Goal: Task Accomplishment & Management: Use online tool/utility

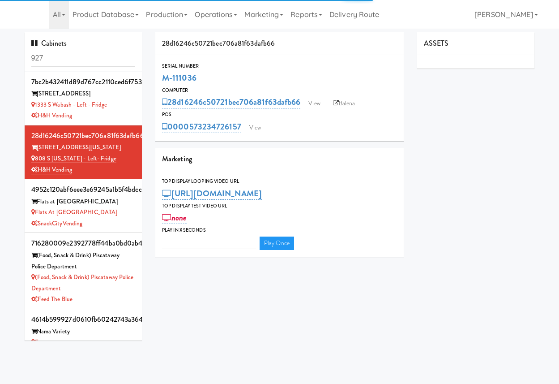
type input "3"
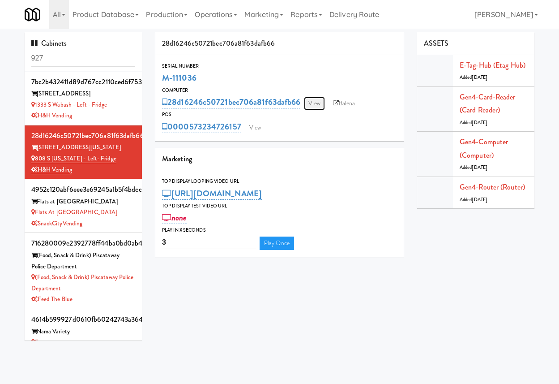
click at [318, 103] on link "View" at bounding box center [314, 103] width 21 height 13
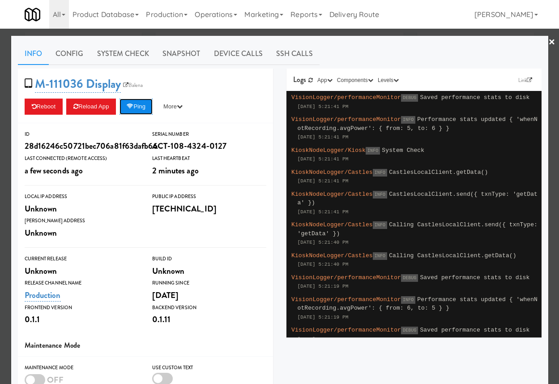
click at [150, 106] on button "Ping" at bounding box center [136, 106] width 33 height 16
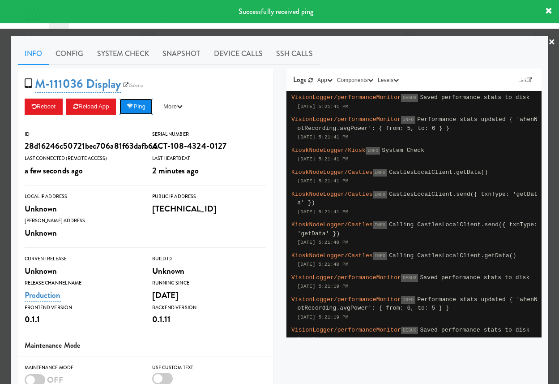
click at [135, 109] on button "Ping" at bounding box center [136, 106] width 33 height 16
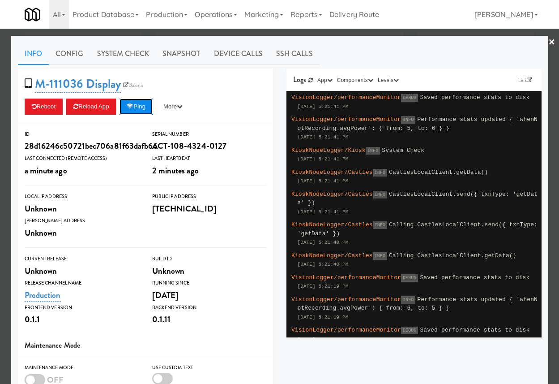
click at [133, 106] on icon at bounding box center [130, 106] width 7 height 6
click at [7, 190] on div at bounding box center [279, 192] width 559 height 384
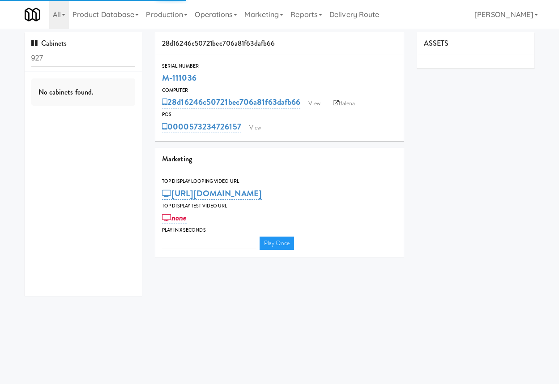
type input "3"
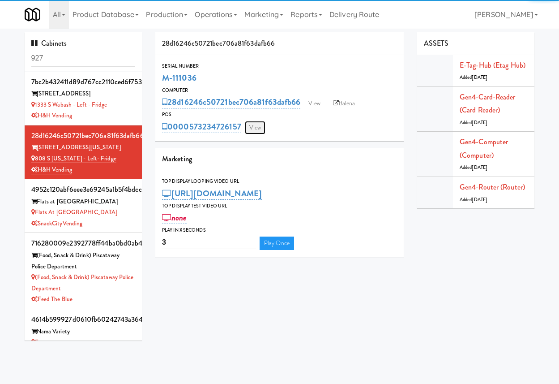
click at [252, 128] on link "View" at bounding box center [255, 127] width 21 height 13
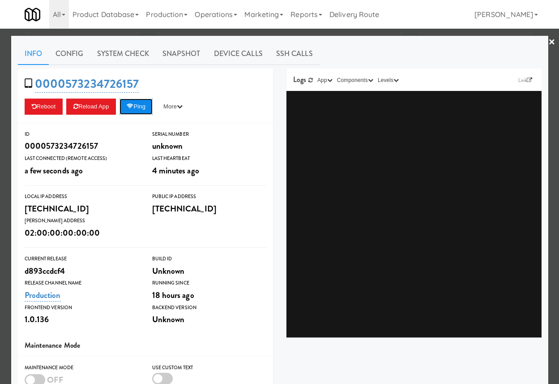
click at [150, 103] on button "Ping" at bounding box center [136, 106] width 33 height 16
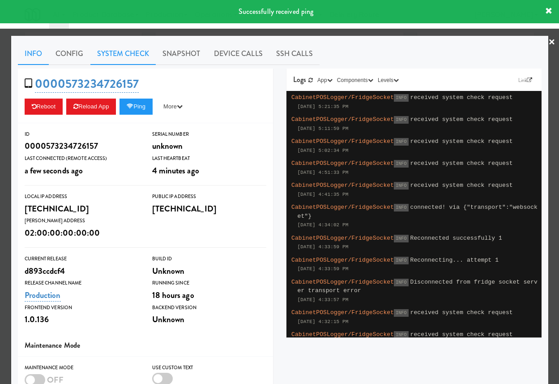
click at [143, 62] on link "System Check" at bounding box center [122, 54] width 65 height 22
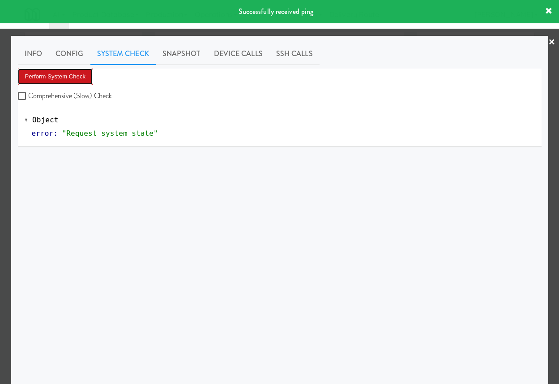
click at [81, 75] on button "Perform System Check" at bounding box center [55, 76] width 75 height 16
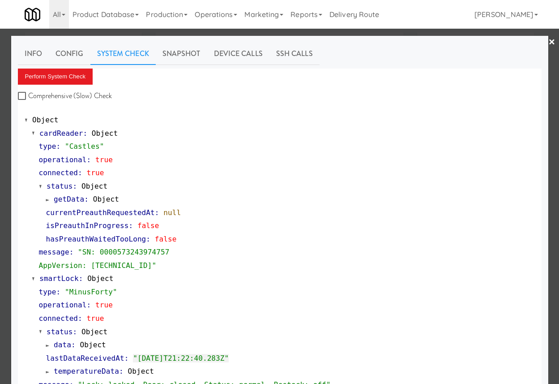
click at [4, 105] on div at bounding box center [279, 192] width 559 height 384
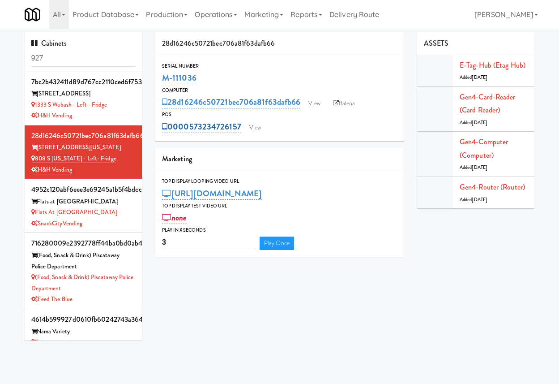
drag, startPoint x: 243, startPoint y: 128, endPoint x: 189, endPoint y: 124, distance: 53.8
click at [189, 124] on div "0000573234726157 View" at bounding box center [279, 126] width 235 height 15
copy link "573234726157"
click at [259, 128] on link "View" at bounding box center [255, 127] width 21 height 13
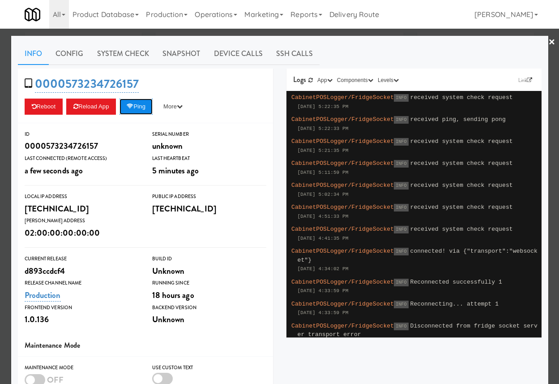
click at [141, 109] on button "Ping" at bounding box center [136, 106] width 33 height 16
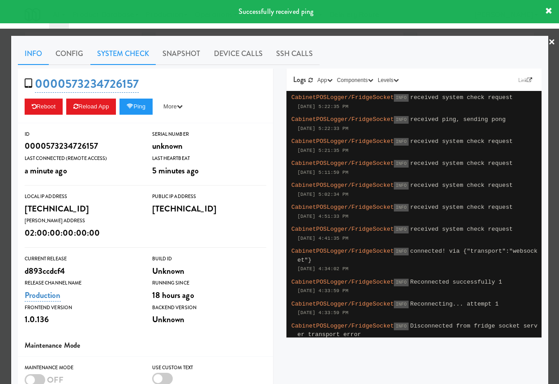
click at [138, 47] on link "System Check" at bounding box center [122, 54] width 65 height 22
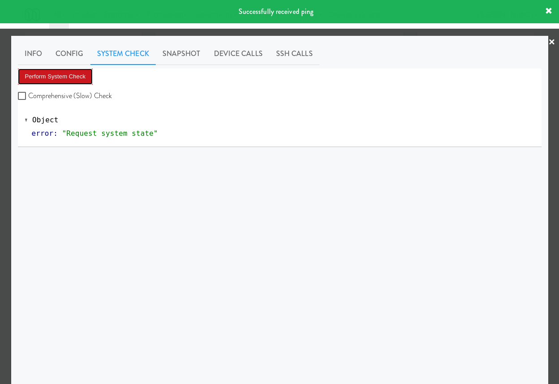
click at [74, 73] on button "Perform System Check" at bounding box center [55, 76] width 75 height 16
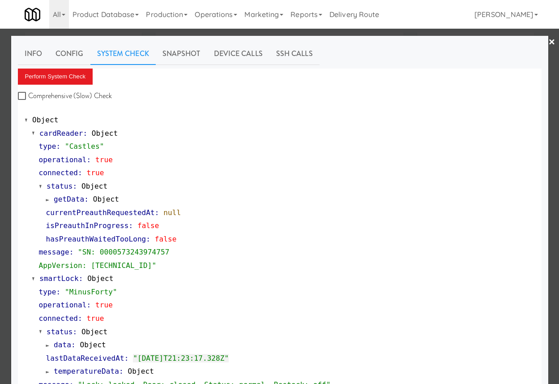
click at [82, 200] on span "getData" at bounding box center [69, 199] width 30 height 9
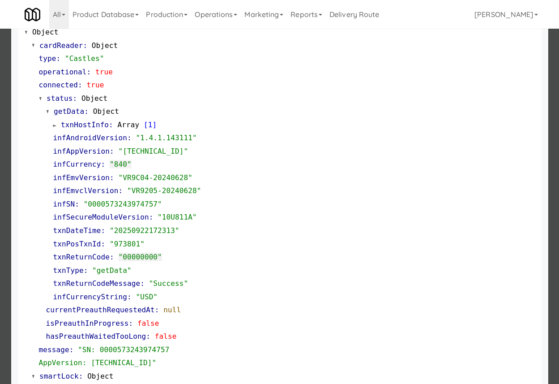
scroll to position [89, 0]
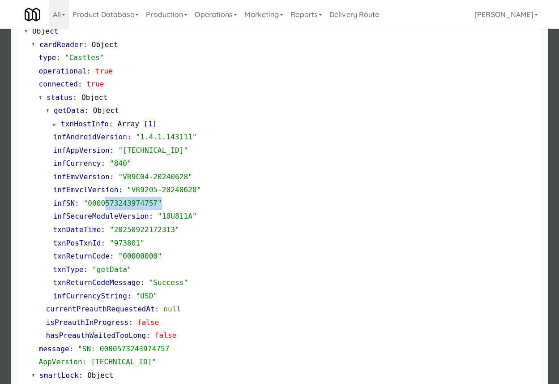
drag, startPoint x: 172, startPoint y: 202, endPoint x: 103, endPoint y: 202, distance: 68.9
click at [104, 202] on div "infSN : "0000573243974757"" at bounding box center [294, 202] width 482 height 13
click at [183, 204] on div "infSN : "0000573243974757"" at bounding box center [294, 202] width 482 height 13
drag, startPoint x: 180, startPoint y: 204, endPoint x: 104, endPoint y: 204, distance: 76.5
click at [104, 204] on div "infSN : "0000573243974757"" at bounding box center [294, 202] width 482 height 13
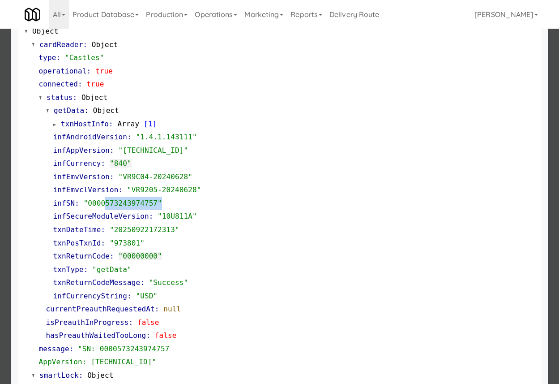
copy span "573243974757""
click at [196, 201] on div "infSN : "0000573243974757"" at bounding box center [294, 202] width 482 height 13
drag, startPoint x: 168, startPoint y: 202, endPoint x: 105, endPoint y: 202, distance: 63.1
click at [105, 202] on div "infSN : "0000573243974757"" at bounding box center [294, 202] width 482 height 13
copy span "573243974757""
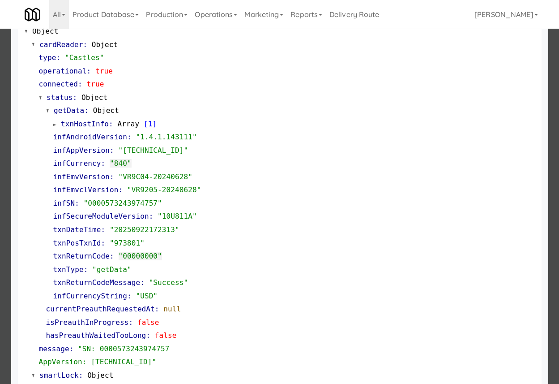
scroll to position [0, 0]
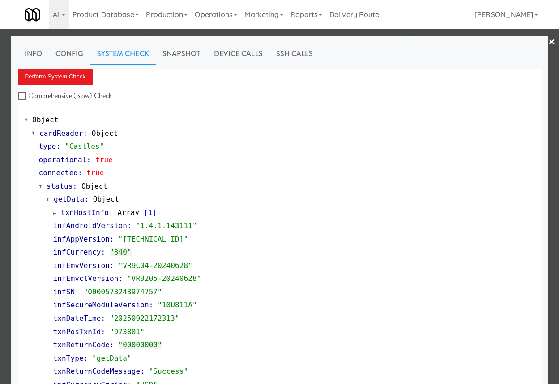
click at [68, 185] on span "status" at bounding box center [60, 186] width 26 height 9
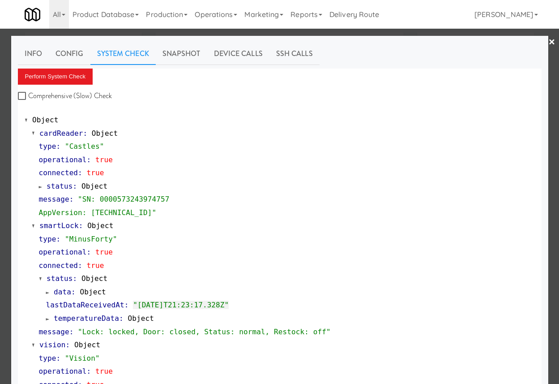
click at [5, 178] on div at bounding box center [279, 192] width 559 height 384
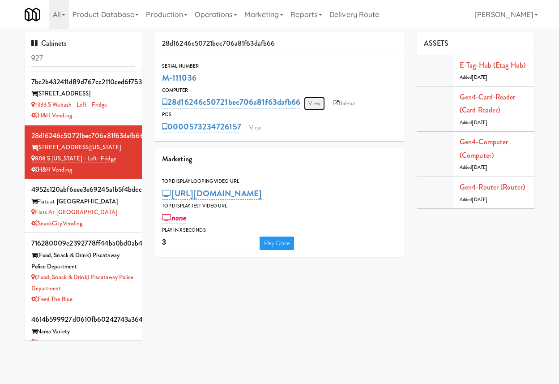
click at [314, 104] on link "View" at bounding box center [314, 103] width 21 height 13
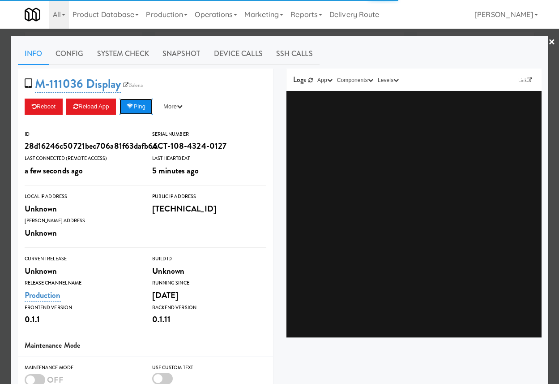
click at [137, 103] on button "Ping" at bounding box center [136, 106] width 33 height 16
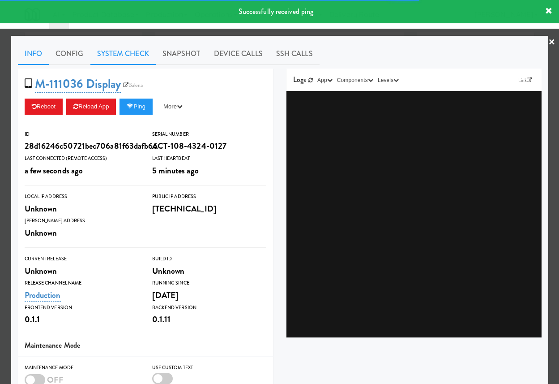
click at [142, 54] on link "System Check" at bounding box center [122, 54] width 65 height 22
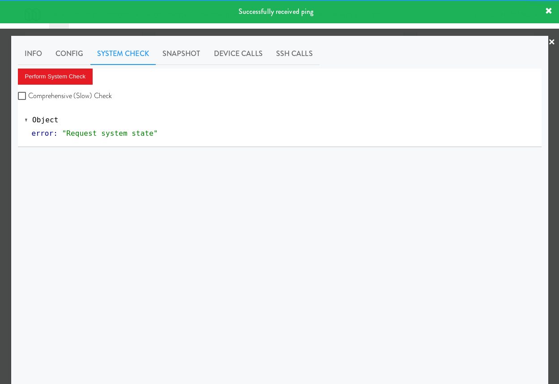
click at [63, 85] on div "Perform System Check Comprehensive (Slow) Check" at bounding box center [280, 85] width 524 height 34
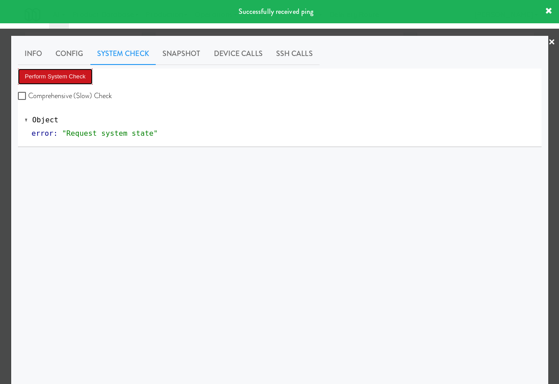
click at [76, 73] on button "Perform System Check" at bounding box center [55, 76] width 75 height 16
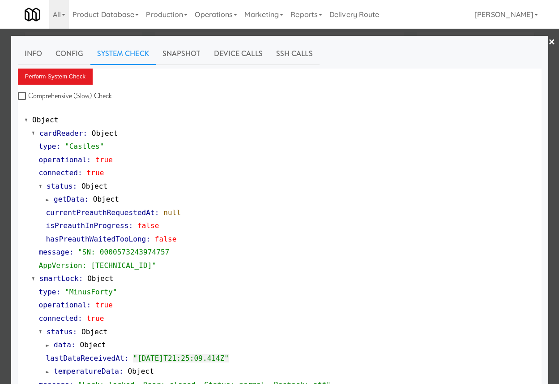
click at [75, 200] on span "getData" at bounding box center [69, 199] width 30 height 9
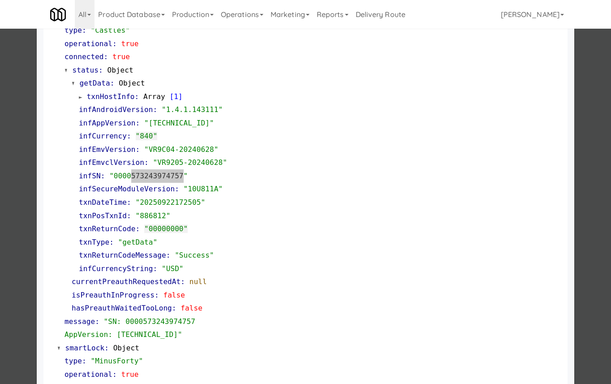
scroll to position [158, 0]
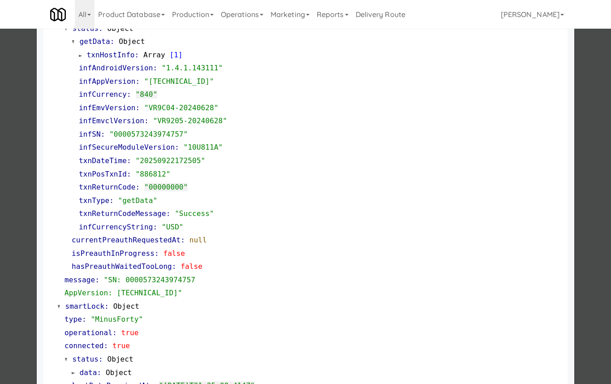
click at [229, 130] on div "infSN : "0000573243974757"" at bounding box center [320, 134] width 482 height 13
drag, startPoint x: 218, startPoint y: 132, endPoint x: 129, endPoint y: 132, distance: 89.1
click at [129, 132] on div "infSN : "0000573243974757"" at bounding box center [320, 134] width 482 height 13
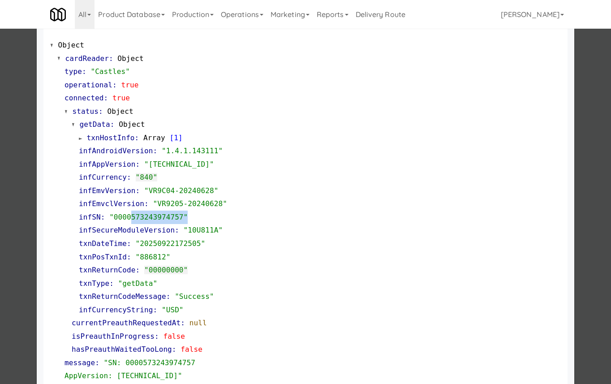
scroll to position [65, 0]
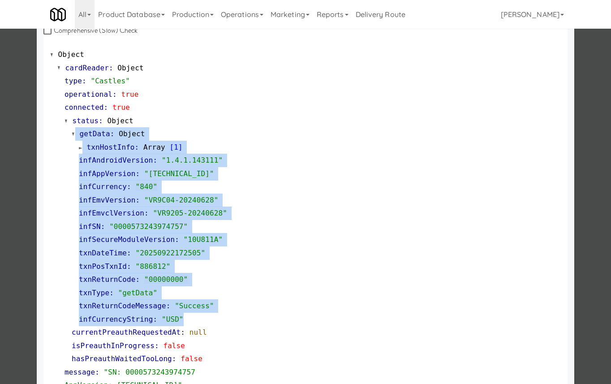
drag, startPoint x: 62, startPoint y: 131, endPoint x: 183, endPoint y: 324, distance: 227.9
click at [183, 324] on div "type : "Castles" operational : true connected : true status : Object getData : …" at bounding box center [308, 232] width 503 height 317
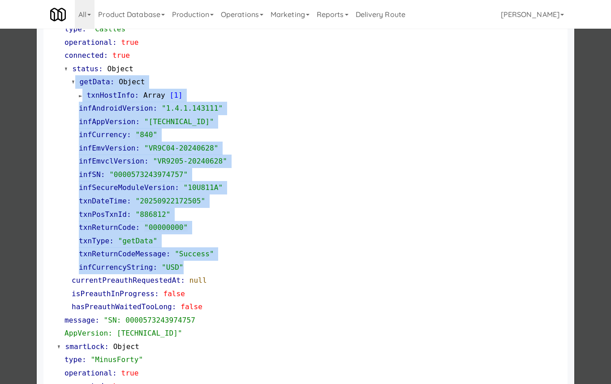
scroll to position [118, 0]
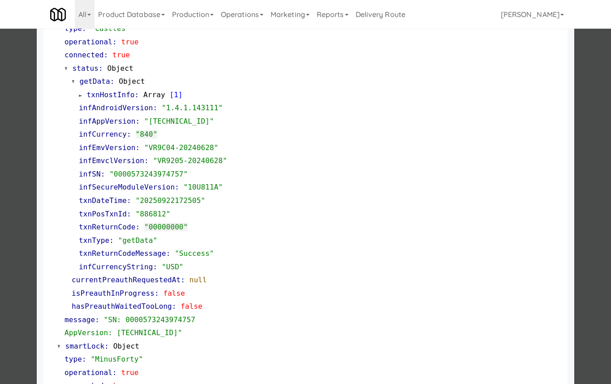
click at [201, 171] on div "infSN : "0000573243974757"" at bounding box center [320, 173] width 482 height 13
drag, startPoint x: 211, startPoint y: 173, endPoint x: 111, endPoint y: 175, distance: 99.4
click at [112, 175] on div "infSN : "0000573243974757"" at bounding box center [320, 173] width 482 height 13
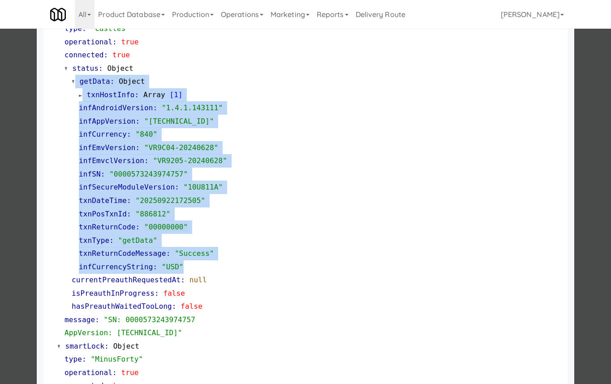
drag, startPoint x: 64, startPoint y: 79, endPoint x: 200, endPoint y: 262, distance: 227.7
click at [201, 262] on div "getData : Object txnHostInfo : Array [ 1 ] infAndroidVersion : "1.4.1.143111" i…" at bounding box center [312, 194] width 496 height 238
click at [200, 175] on div "infSN : "0000573243974757"" at bounding box center [320, 173] width 482 height 13
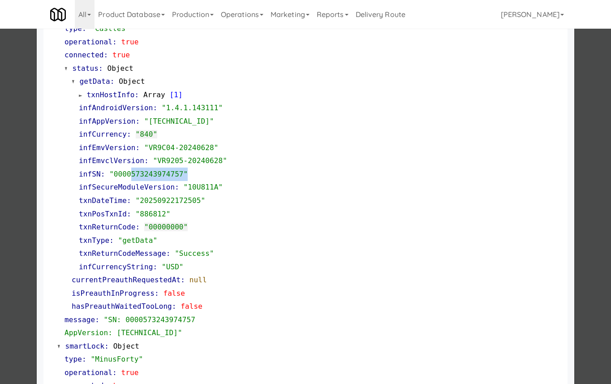
drag, startPoint x: 192, startPoint y: 175, endPoint x: 131, endPoint y: 175, distance: 60.9
click at [131, 175] on div "infSN : "0000573243974757"" at bounding box center [320, 173] width 482 height 13
copy span "573243974757""
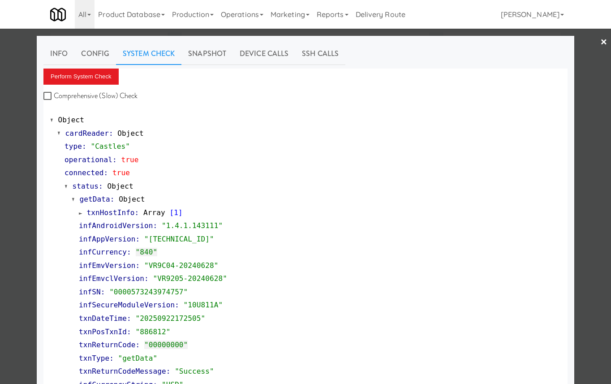
click at [559, 86] on div at bounding box center [305, 192] width 611 height 384
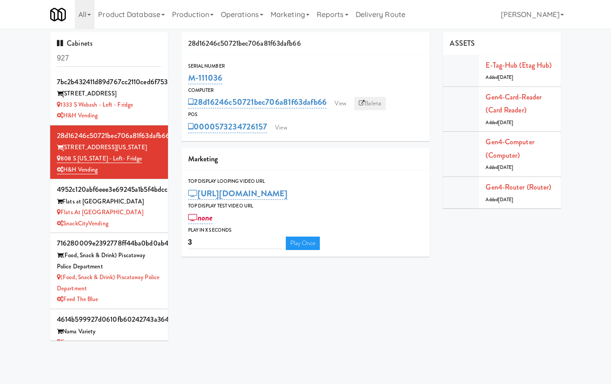
click at [372, 102] on link "Balena" at bounding box center [369, 103] width 31 height 13
click at [338, 105] on link "View" at bounding box center [340, 103] width 21 height 13
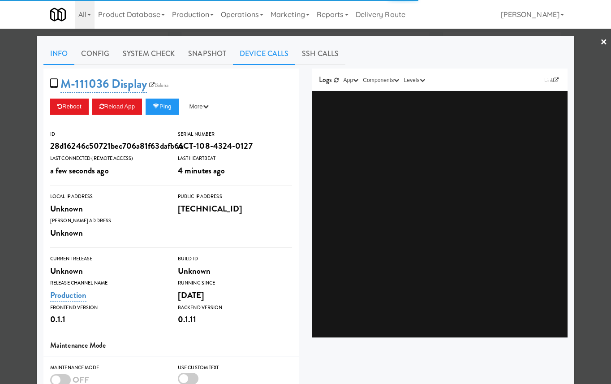
click at [266, 52] on link "Device Calls" at bounding box center [264, 54] width 62 height 22
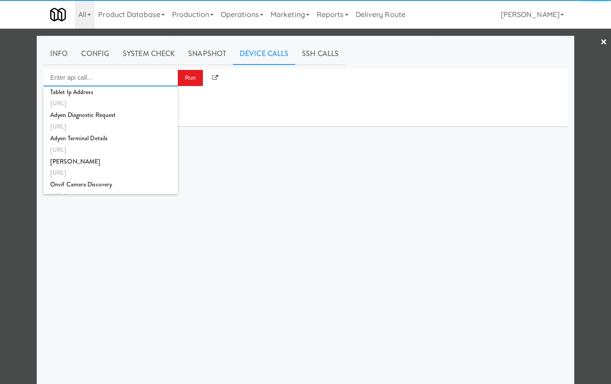
click at [135, 77] on input "Enter api call..." at bounding box center [110, 77] width 134 height 18
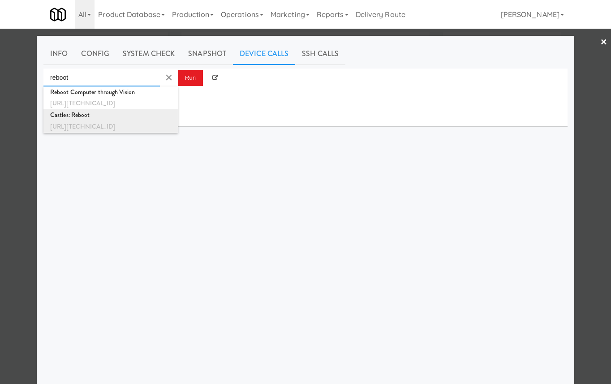
click at [141, 115] on div "Castles: Reboot" at bounding box center [110, 115] width 121 height 12
type input "Castles: Reboot"
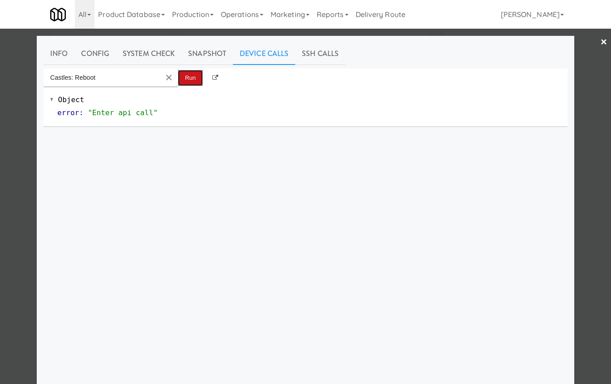
click at [181, 78] on button "Run" at bounding box center [190, 78] width 25 height 16
click at [29, 132] on div at bounding box center [305, 192] width 611 height 384
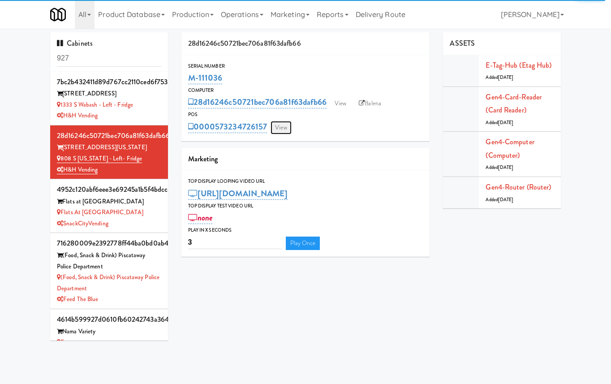
click at [279, 133] on link "View" at bounding box center [280, 127] width 21 height 13
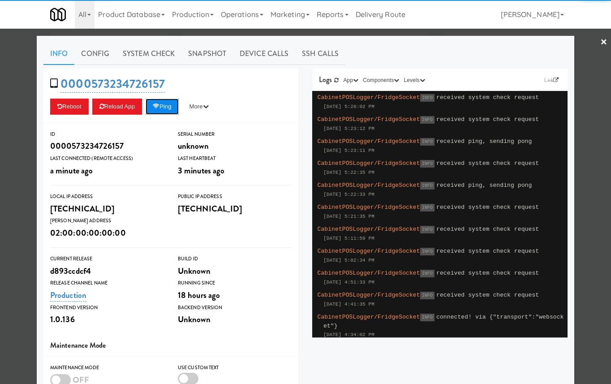
click at [173, 109] on button "Ping" at bounding box center [161, 106] width 33 height 16
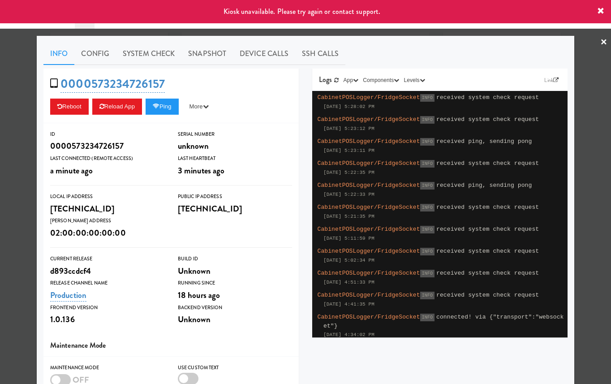
click at [559, 127] on div at bounding box center [305, 192] width 611 height 384
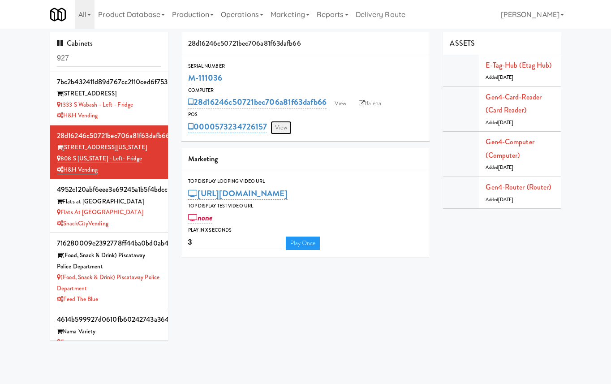
click at [284, 125] on link "View" at bounding box center [280, 127] width 21 height 13
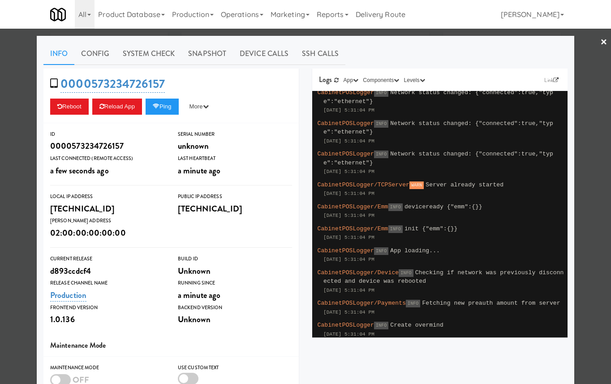
scroll to position [2629, 0]
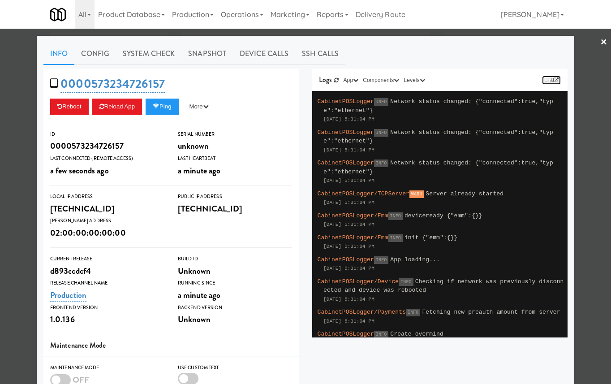
click at [546, 78] on link "Link" at bounding box center [551, 80] width 19 height 9
click at [559, 82] on div at bounding box center [305, 192] width 611 height 384
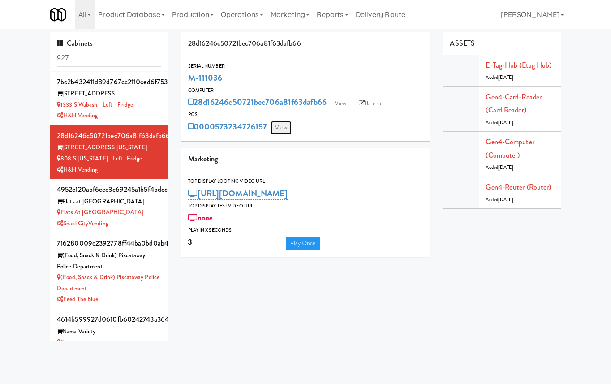
click at [278, 125] on link "View" at bounding box center [280, 127] width 21 height 13
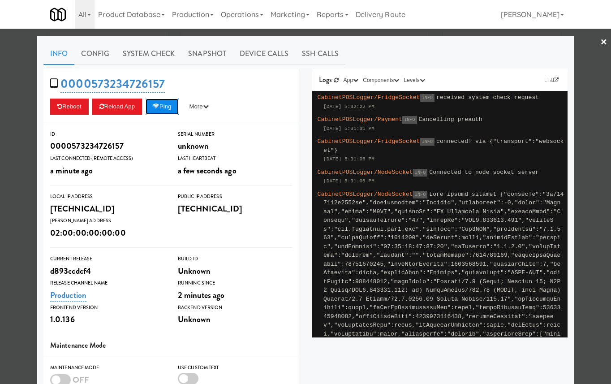
click at [167, 103] on button "Ping" at bounding box center [161, 106] width 33 height 16
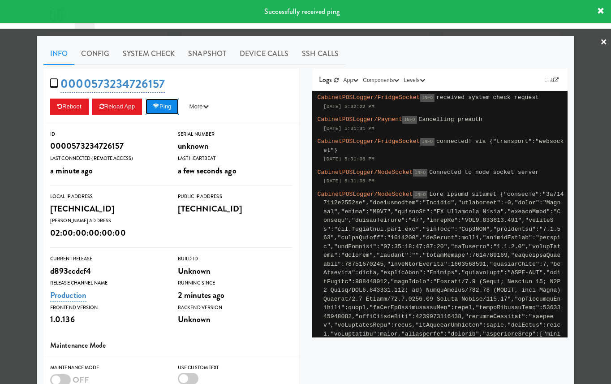
click at [167, 103] on button "Ping" at bounding box center [161, 106] width 33 height 16
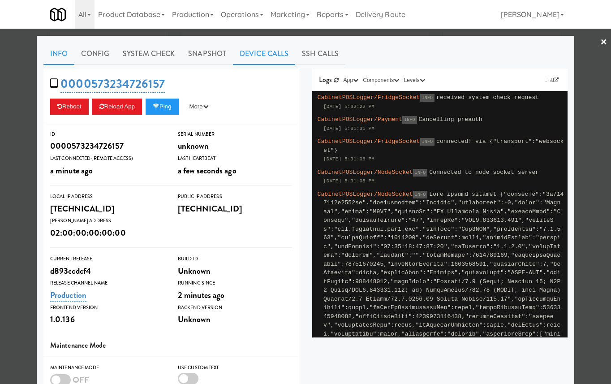
click at [267, 49] on link "Device Calls" at bounding box center [264, 54] width 62 height 22
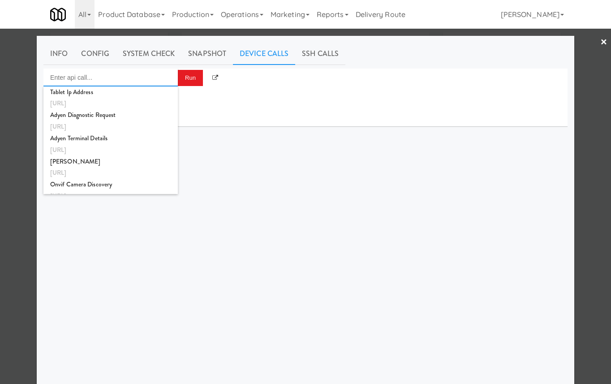
click at [137, 81] on input "Enter api call..." at bounding box center [110, 77] width 134 height 18
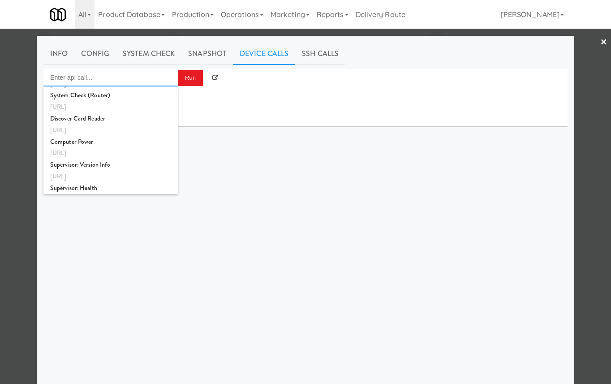
scroll to position [526, 0]
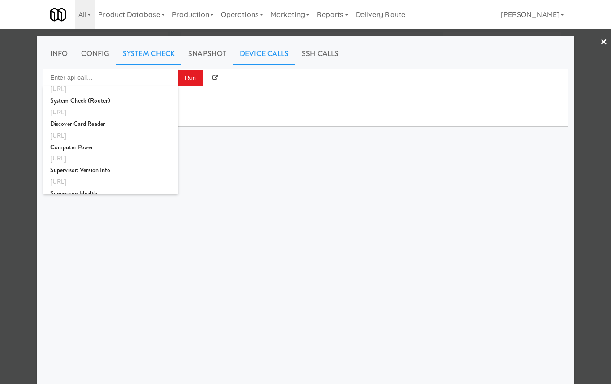
click at [163, 64] on link "System Check" at bounding box center [148, 54] width 65 height 22
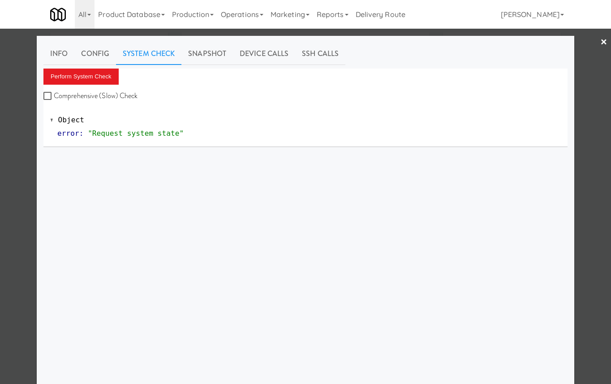
click at [28, 100] on div at bounding box center [305, 192] width 611 height 384
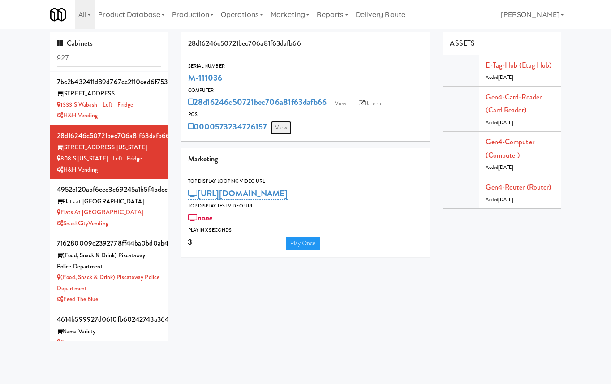
click at [285, 128] on link "View" at bounding box center [280, 127] width 21 height 13
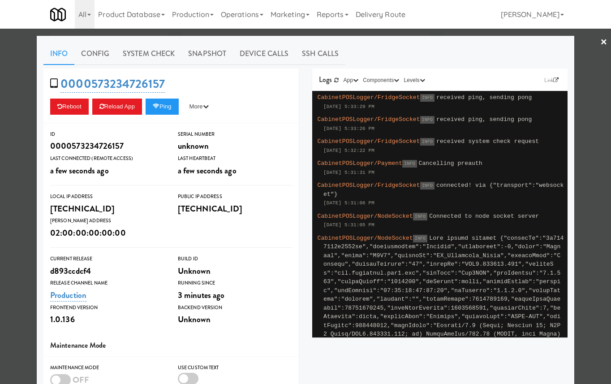
click at [26, 100] on div at bounding box center [305, 192] width 611 height 384
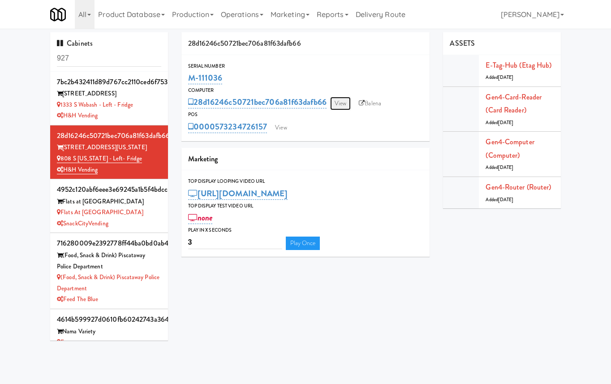
click at [350, 103] on link "View" at bounding box center [340, 103] width 21 height 13
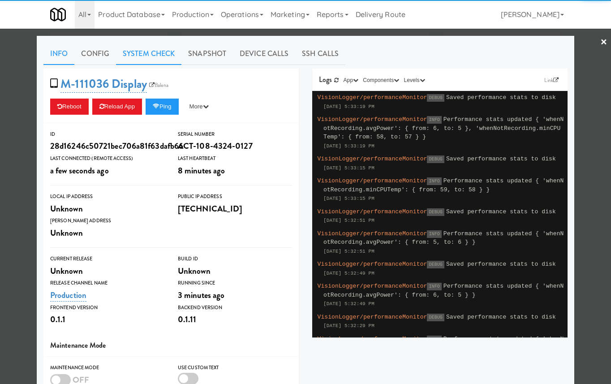
click at [166, 59] on link "System Check" at bounding box center [148, 54] width 65 height 22
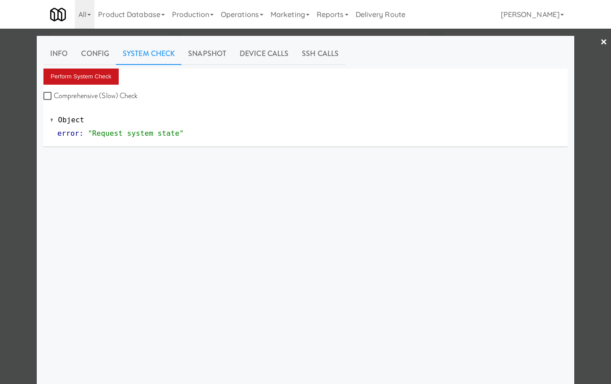
click at [92, 77] on button "Perform System Check" at bounding box center [80, 76] width 75 height 16
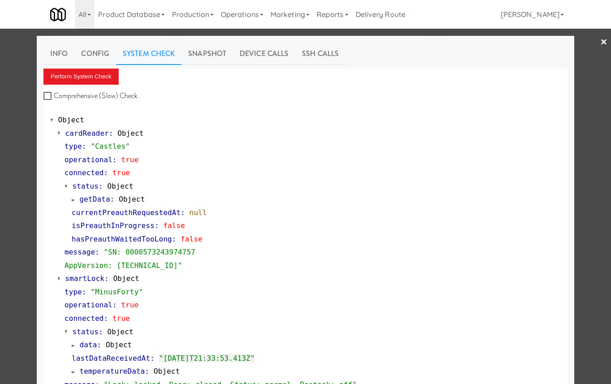
click at [72, 197] on span at bounding box center [74, 199] width 4 height 7
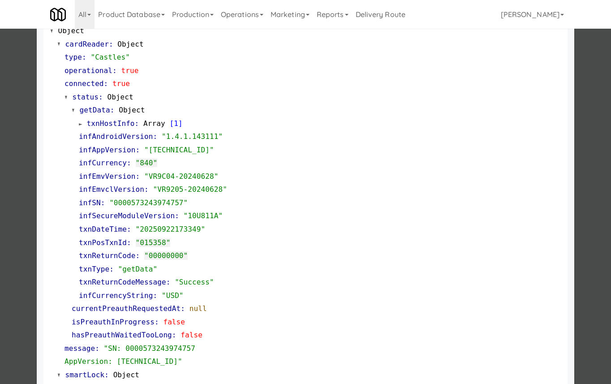
scroll to position [90, 0]
drag, startPoint x: 193, startPoint y: 203, endPoint x: 131, endPoint y: 201, distance: 62.2
click at [131, 201] on div "infSN : "0000573243974757"" at bounding box center [320, 202] width 482 height 13
copy span "573243974757""
click at [13, 193] on div at bounding box center [305, 192] width 611 height 384
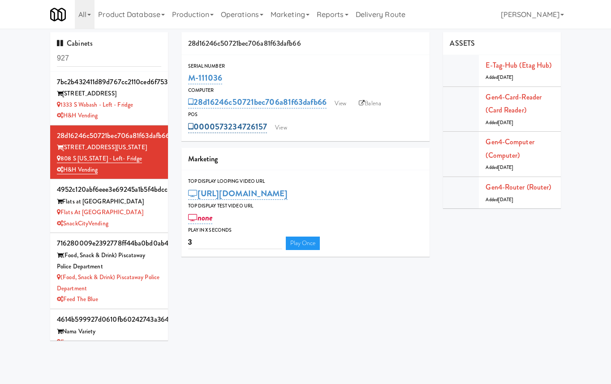
drag, startPoint x: 270, startPoint y: 128, endPoint x: 216, endPoint y: 127, distance: 54.2
click at [216, 127] on div "0000573234726157 View" at bounding box center [305, 126] width 235 height 15
copy link "573234726157"
click at [287, 126] on link "View" at bounding box center [280, 127] width 21 height 13
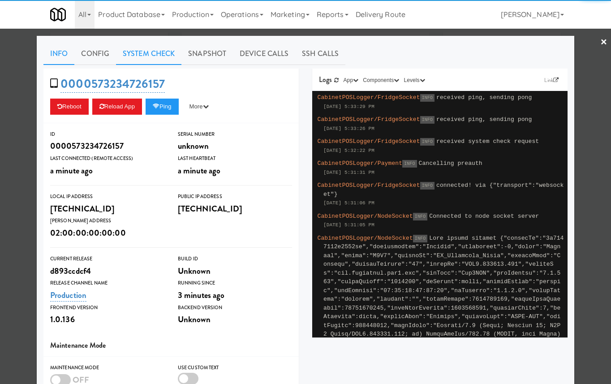
click at [153, 55] on link "System Check" at bounding box center [148, 54] width 65 height 22
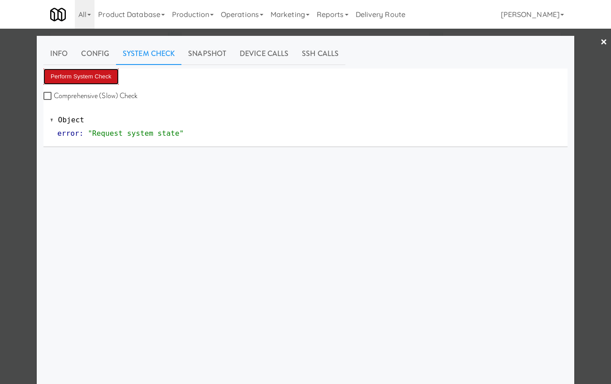
click at [102, 72] on button "Perform System Check" at bounding box center [80, 76] width 75 height 16
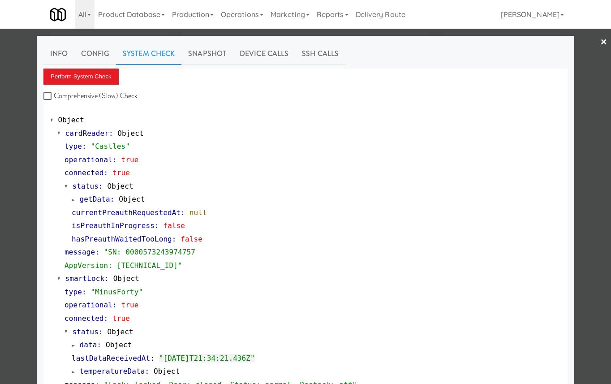
click at [90, 197] on span "getData" at bounding box center [95, 199] width 30 height 9
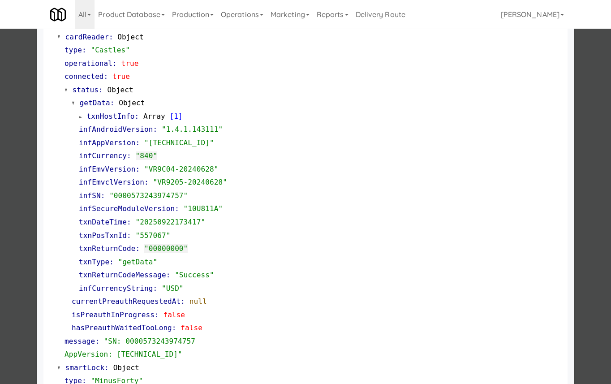
scroll to position [111, 0]
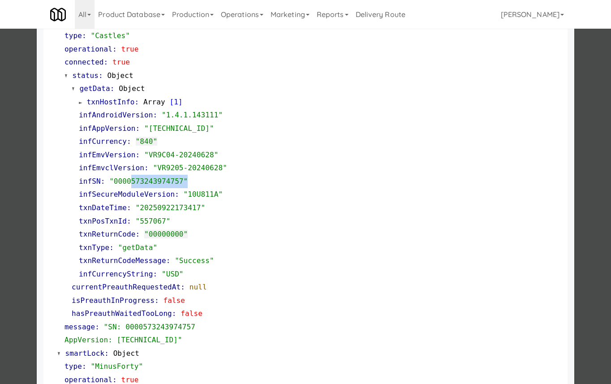
drag, startPoint x: 197, startPoint y: 182, endPoint x: 132, endPoint y: 182, distance: 64.5
click at [132, 182] on div "infSN : "0000573243974757"" at bounding box center [320, 181] width 482 height 13
copy span "573243974757""
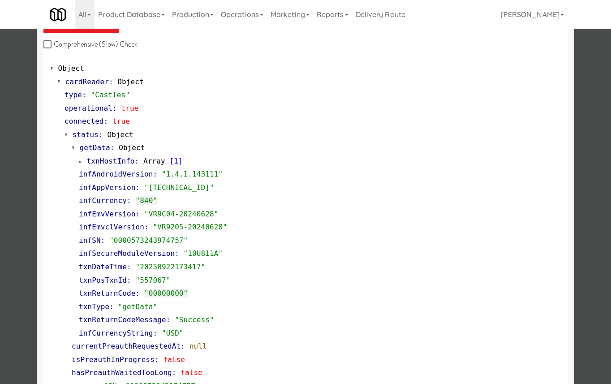
scroll to position [0, 0]
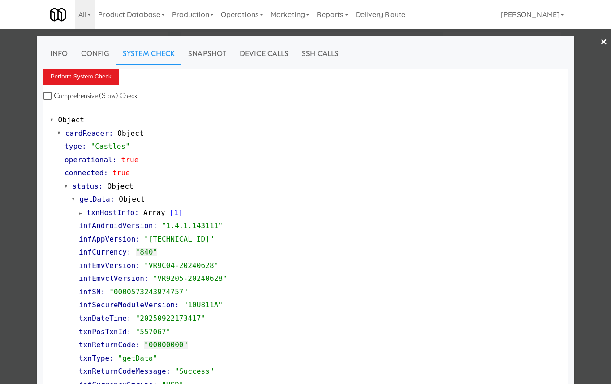
click at [559, 85] on div at bounding box center [305, 192] width 611 height 384
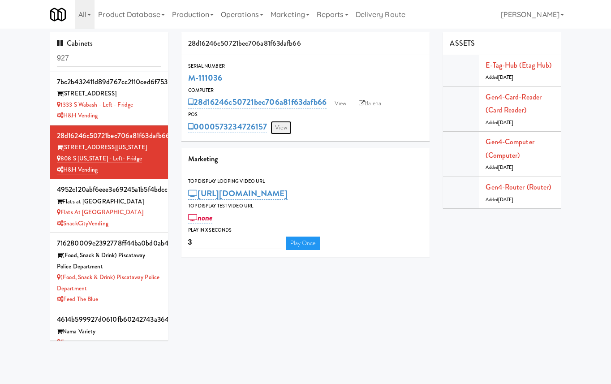
click at [280, 127] on link "View" at bounding box center [280, 127] width 21 height 13
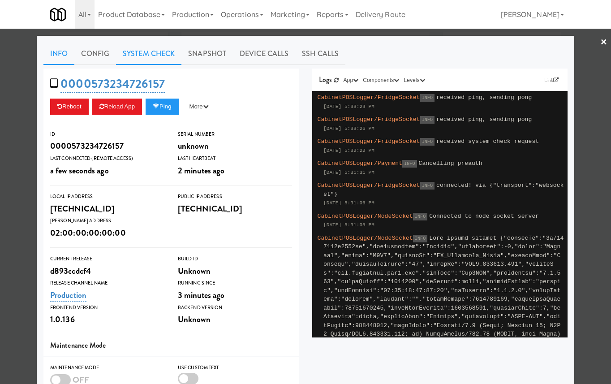
click at [141, 51] on link "System Check" at bounding box center [148, 54] width 65 height 22
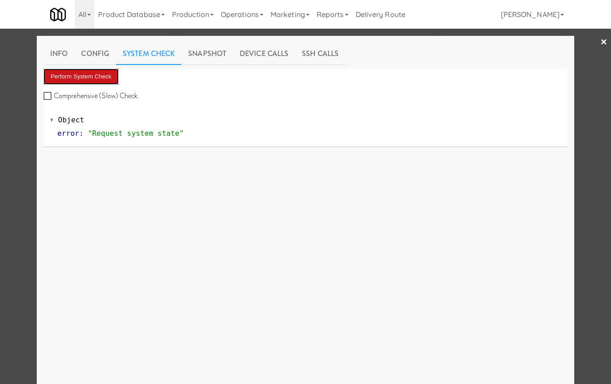
click at [91, 83] on button "Perform System Check" at bounding box center [80, 76] width 75 height 16
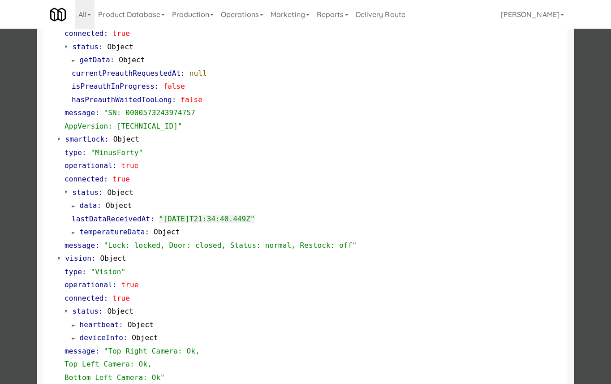
scroll to position [146, 0]
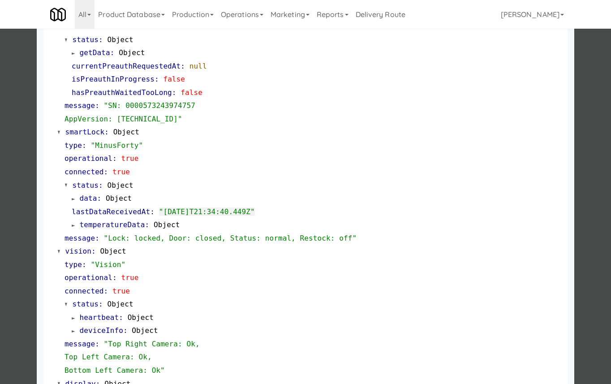
click at [92, 197] on span "data" at bounding box center [88, 198] width 17 height 9
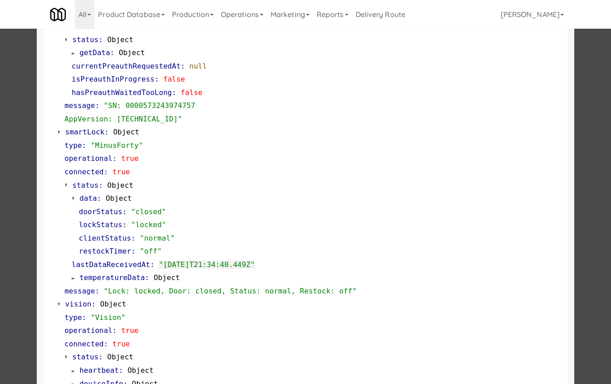
click at [103, 49] on span "getData" at bounding box center [95, 52] width 30 height 9
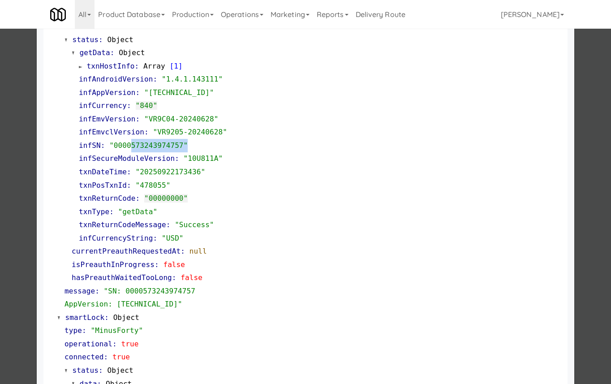
drag, startPoint x: 198, startPoint y: 146, endPoint x: 131, endPoint y: 147, distance: 67.6
click at [131, 147] on div "infSN : "0000573243974757"" at bounding box center [320, 145] width 482 height 13
click at [199, 145] on div "infSN : "0000573243974757"" at bounding box center [320, 145] width 482 height 13
drag, startPoint x: 202, startPoint y: 145, endPoint x: 131, endPoint y: 145, distance: 70.7
click at [131, 145] on div "infSN : "0000573243974757"" at bounding box center [320, 145] width 482 height 13
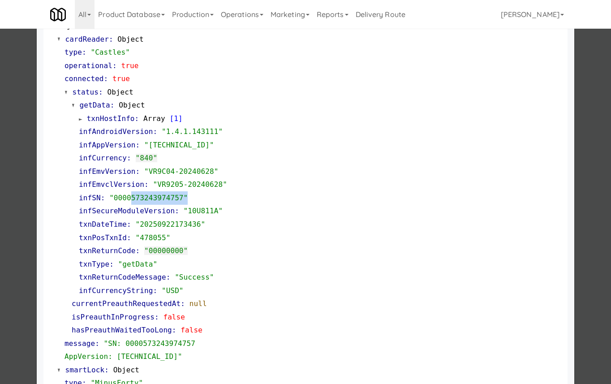
scroll to position [93, 0]
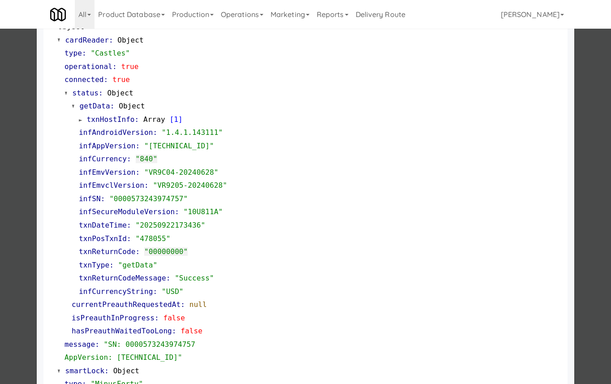
click at [559, 106] on div at bounding box center [305, 192] width 611 height 384
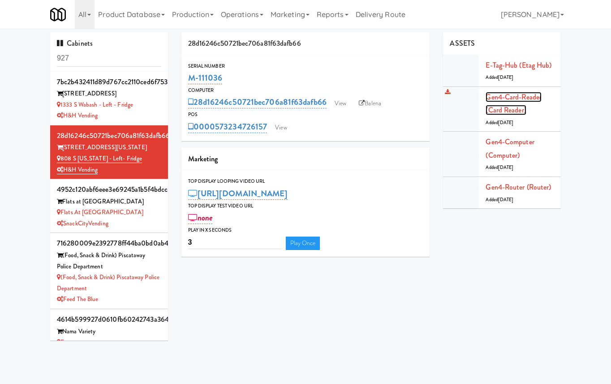
click at [508, 94] on link "Gen4-card-reader (Card Reader)" at bounding box center [513, 104] width 56 height 24
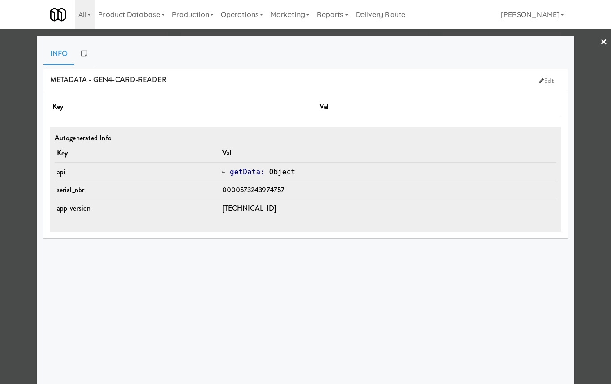
click at [559, 93] on div at bounding box center [305, 192] width 611 height 384
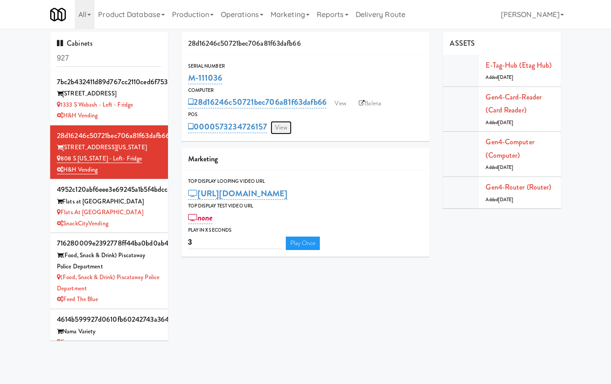
click at [280, 127] on link "View" at bounding box center [280, 127] width 21 height 13
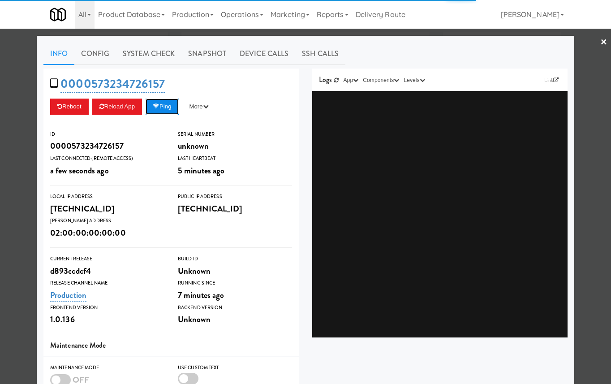
click at [179, 107] on button "Ping" at bounding box center [161, 106] width 33 height 16
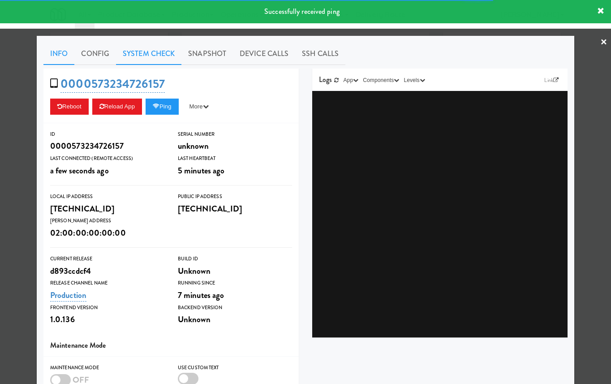
click at [160, 50] on link "System Check" at bounding box center [148, 54] width 65 height 22
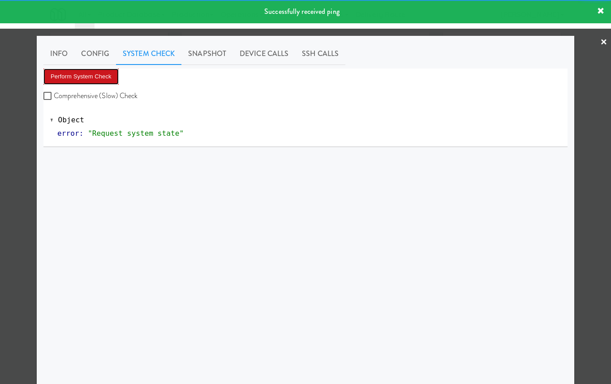
click at [93, 72] on button "Perform System Check" at bounding box center [80, 76] width 75 height 16
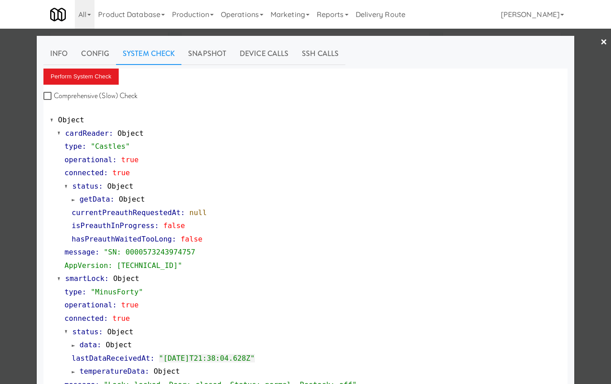
click at [96, 201] on span "getData" at bounding box center [95, 199] width 30 height 9
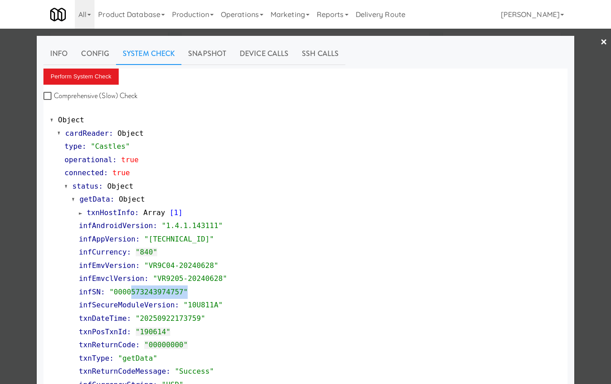
drag, startPoint x: 194, startPoint y: 294, endPoint x: 131, endPoint y: 294, distance: 63.6
click at [131, 294] on div "infSN : "0000573243974757"" at bounding box center [320, 291] width 482 height 13
copy span "573243974757""
click at [559, 124] on div at bounding box center [305, 192] width 611 height 384
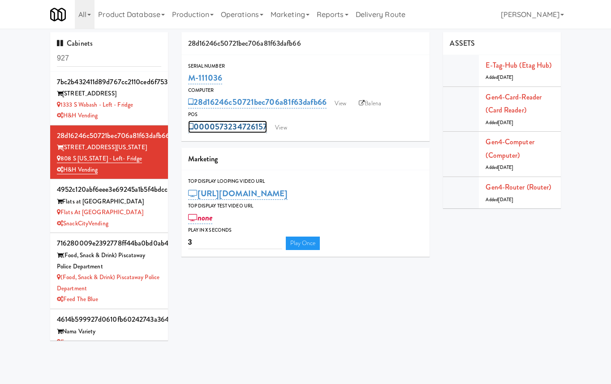
click at [249, 127] on link "0000573234726157" at bounding box center [227, 126] width 79 height 13
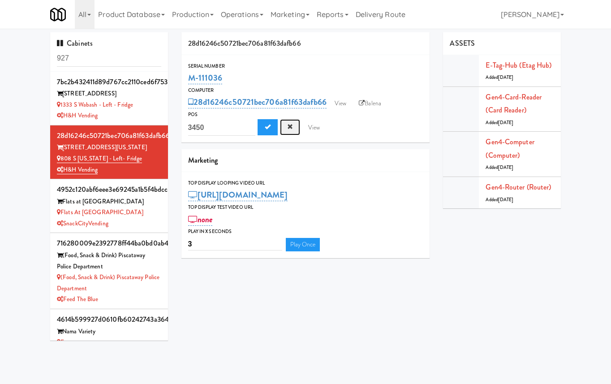
click at [286, 126] on button "Cancel" at bounding box center [290, 127] width 20 height 16
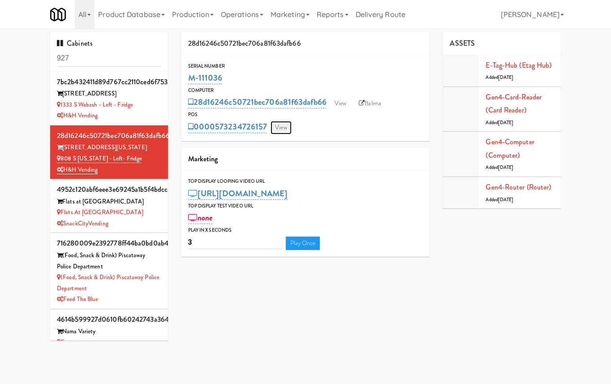
click at [284, 125] on link "View" at bounding box center [280, 127] width 21 height 13
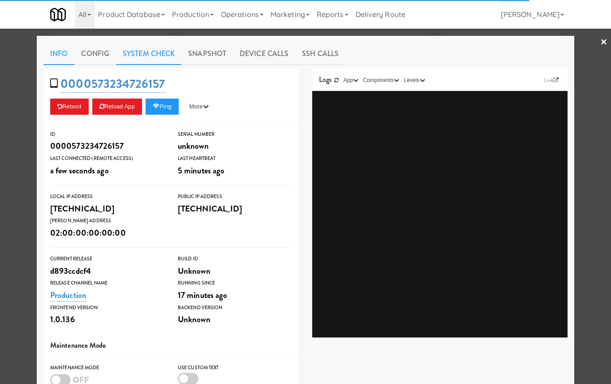
click at [151, 56] on link "System Check" at bounding box center [148, 54] width 65 height 22
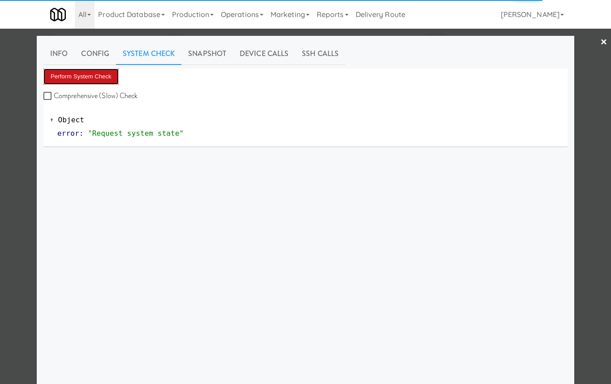
click at [97, 77] on button "Perform System Check" at bounding box center [80, 76] width 75 height 16
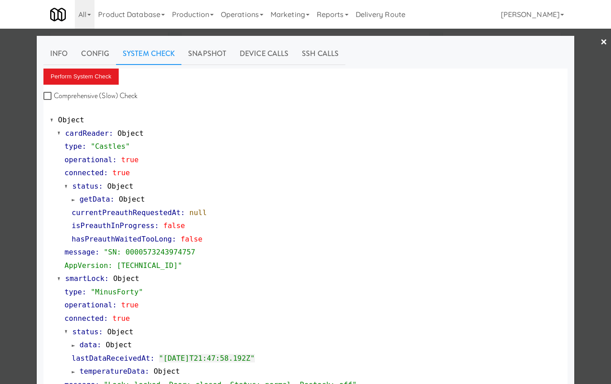
click at [559, 77] on div at bounding box center [305, 192] width 611 height 384
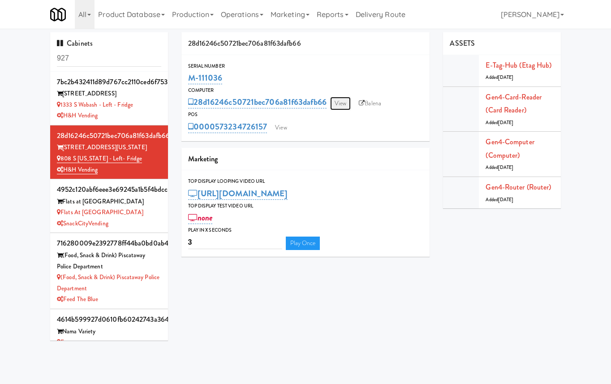
click at [346, 101] on link "View" at bounding box center [340, 103] width 21 height 13
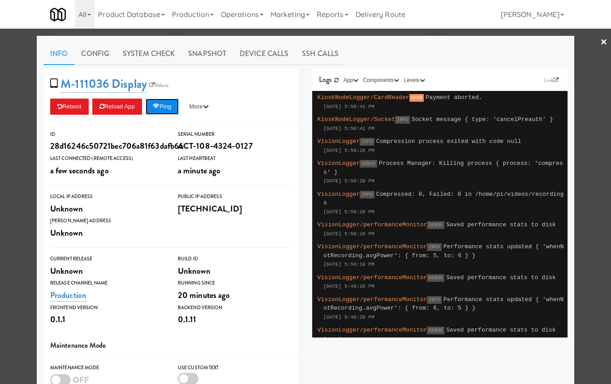
click at [169, 109] on button "Ping" at bounding box center [161, 106] width 33 height 16
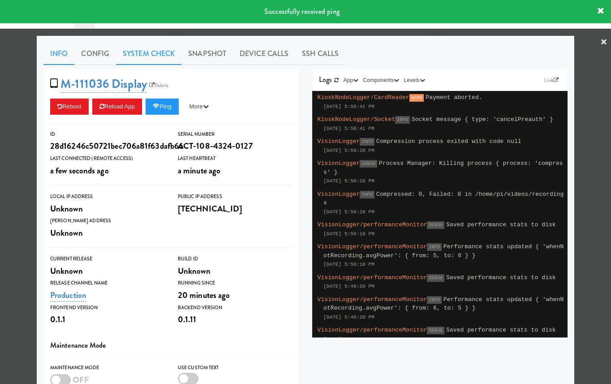
click at [156, 53] on link "System Check" at bounding box center [148, 54] width 65 height 22
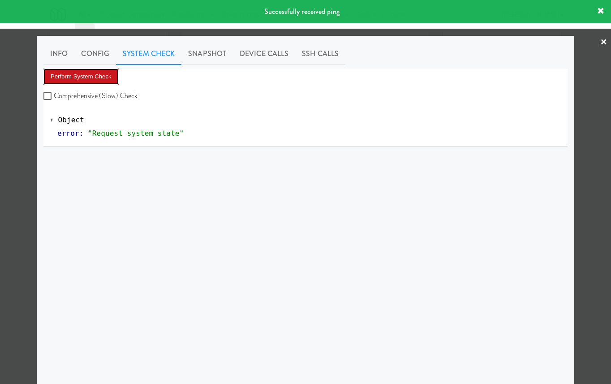
click at [111, 69] on button "Perform System Check" at bounding box center [80, 76] width 75 height 16
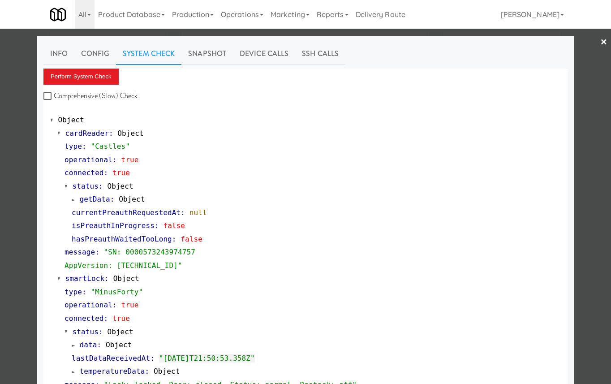
click at [103, 196] on span "getData" at bounding box center [95, 199] width 30 height 9
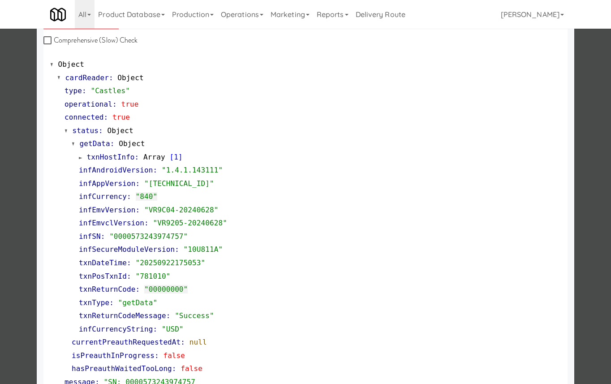
scroll to position [67, 0]
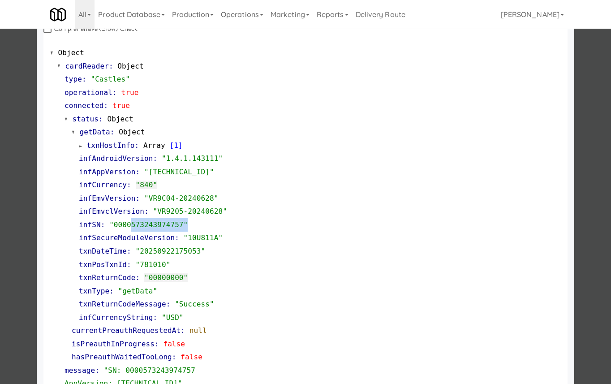
drag, startPoint x: 194, startPoint y: 225, endPoint x: 132, endPoint y: 225, distance: 61.3
click at [132, 225] on div "infSN : "0000573243974757"" at bounding box center [320, 224] width 482 height 13
click at [2, 211] on div at bounding box center [305, 192] width 611 height 384
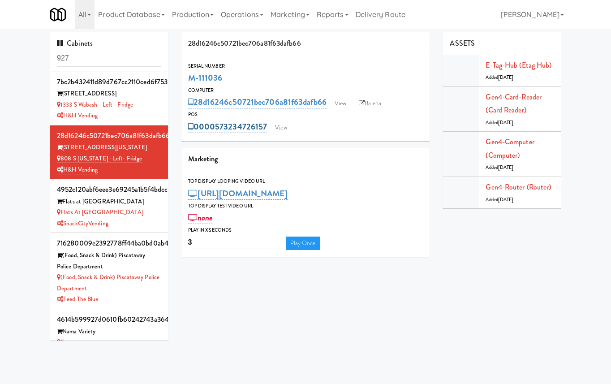
drag, startPoint x: 269, startPoint y: 128, endPoint x: 194, endPoint y: 124, distance: 74.8
click at [194, 124] on div "0000573234726157 View" at bounding box center [305, 126] width 235 height 15
click at [281, 127] on link "View" at bounding box center [280, 127] width 21 height 13
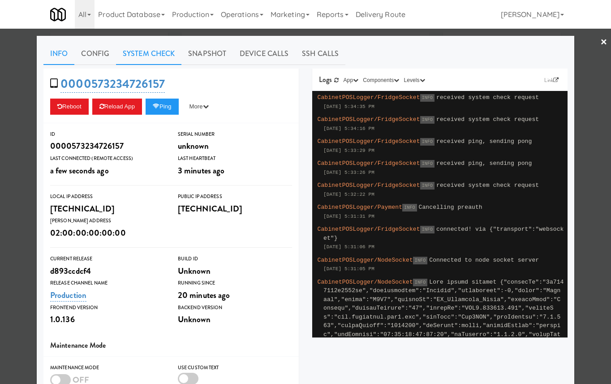
click at [158, 54] on link "System Check" at bounding box center [148, 54] width 65 height 22
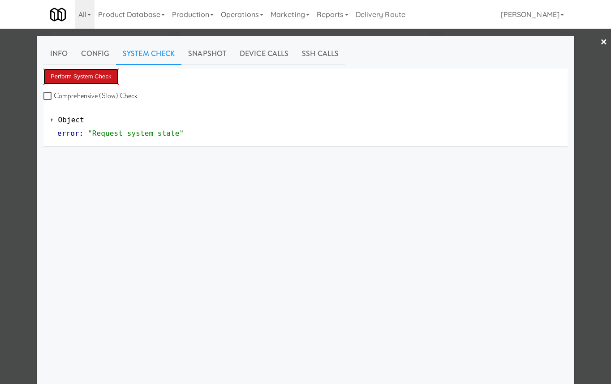
click at [91, 77] on button "Perform System Check" at bounding box center [80, 76] width 75 height 16
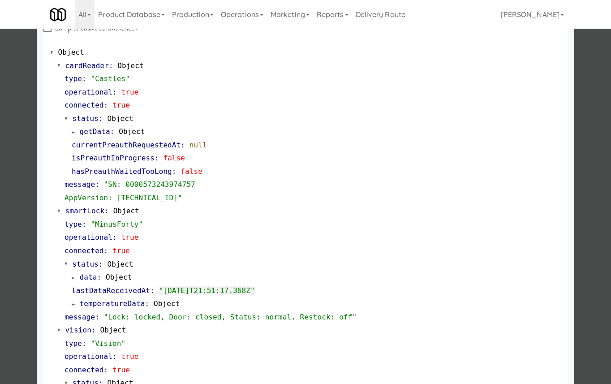
scroll to position [70, 0]
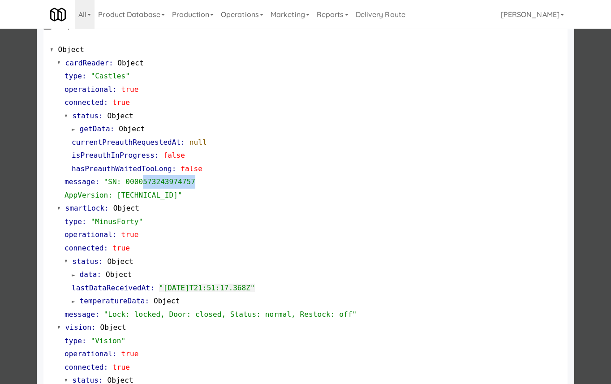
drag, startPoint x: 206, startPoint y: 184, endPoint x: 143, endPoint y: 179, distance: 63.4
click at [143, 179] on div "message : "SN: 0000573243974757 AppVersion: 1.1.1.30"" at bounding box center [312, 188] width 496 height 26
copy span "573243974757"
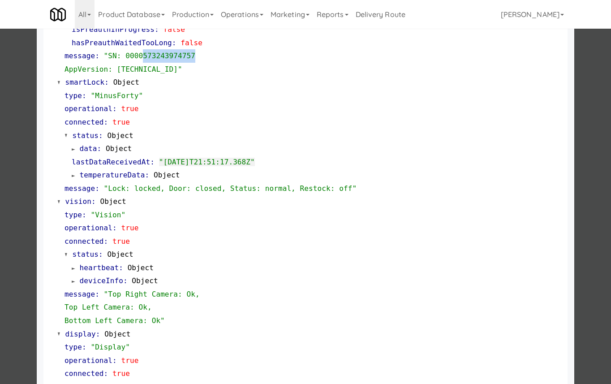
scroll to position [0, 0]
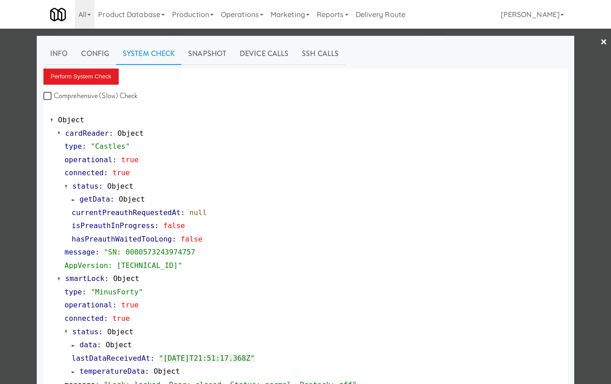
click at [3, 131] on div at bounding box center [305, 192] width 611 height 384
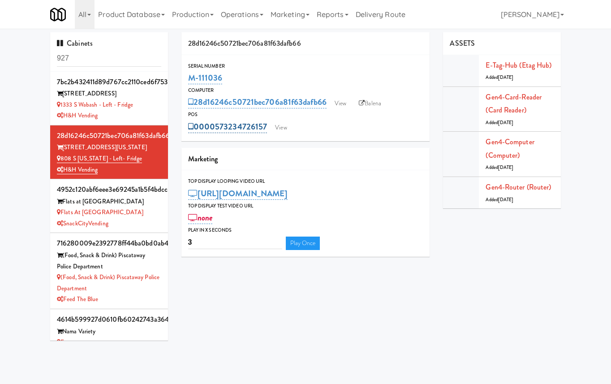
drag, startPoint x: 268, startPoint y: 129, endPoint x: 215, endPoint y: 127, distance: 52.9
click at [215, 127] on div "0000573234726157 View" at bounding box center [305, 126] width 235 height 15
copy link "573234726157"
click at [231, 17] on link "Operations" at bounding box center [242, 14] width 50 height 29
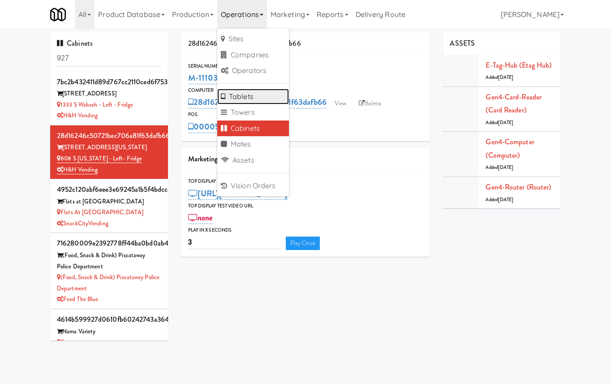
click at [248, 94] on link "Tablets" at bounding box center [253, 97] width 72 height 16
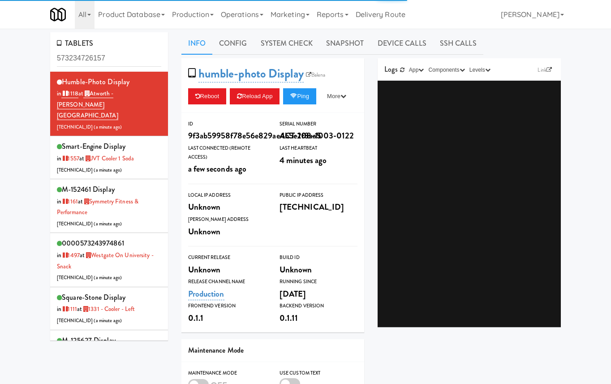
type input "573234726157"
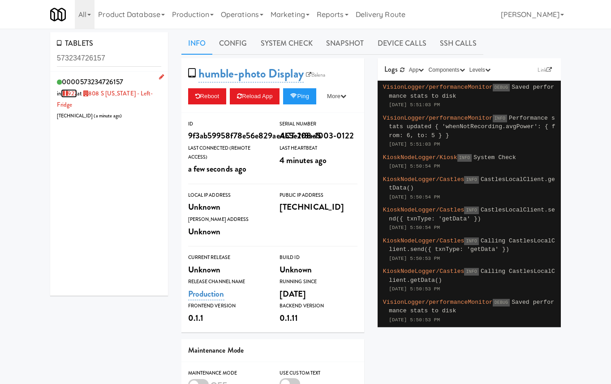
click at [74, 94] on link "927" at bounding box center [69, 93] width 16 height 9
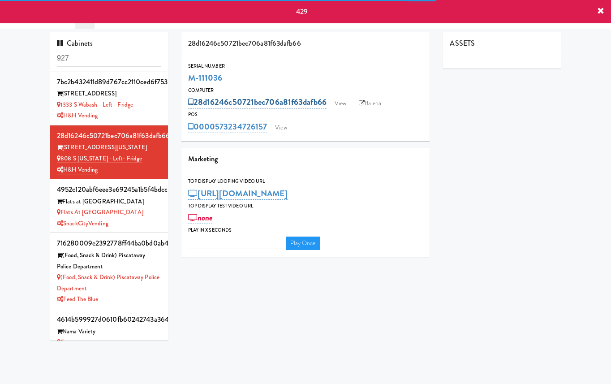
type input "3"
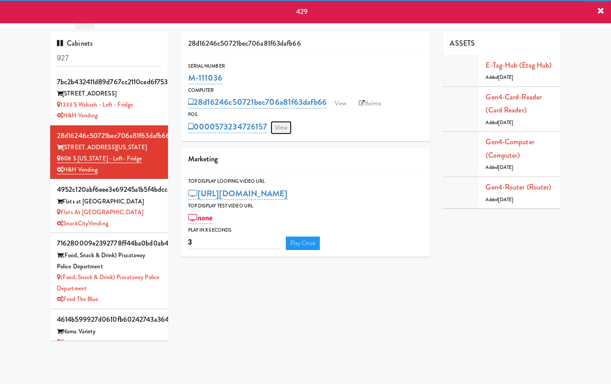
click at [277, 127] on link "View" at bounding box center [280, 127] width 21 height 13
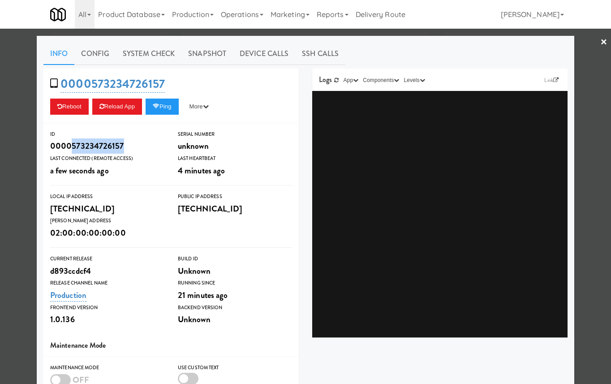
drag, startPoint x: 128, startPoint y: 147, endPoint x: 70, endPoint y: 146, distance: 57.7
click at [70, 146] on div "0000573234726157" at bounding box center [107, 145] width 114 height 15
click at [16, 169] on div at bounding box center [305, 192] width 611 height 384
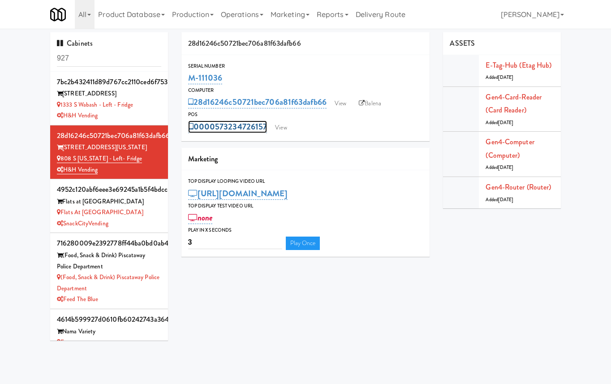
click at [251, 124] on link "0000573234726157" at bounding box center [227, 126] width 79 height 13
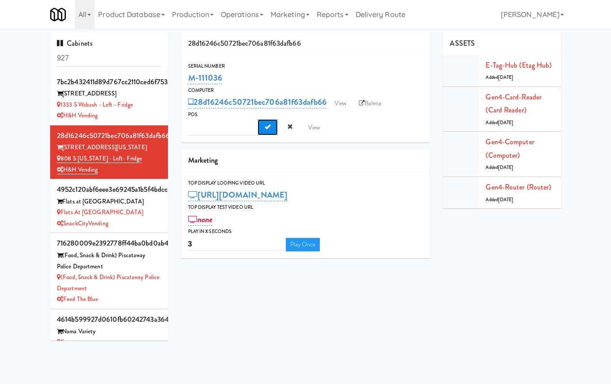
click at [270, 128] on span "Submit" at bounding box center [268, 127] width 6 height 6
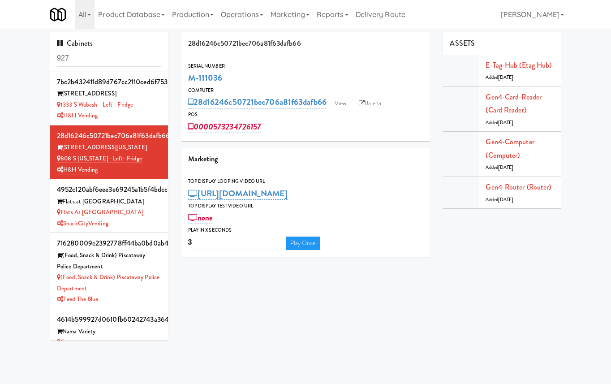
click at [282, 139] on div "Serial Number M-111036 Computer 28d16246c50721bec706a81f63dafb66 View Balena PO…" at bounding box center [305, 98] width 248 height 86
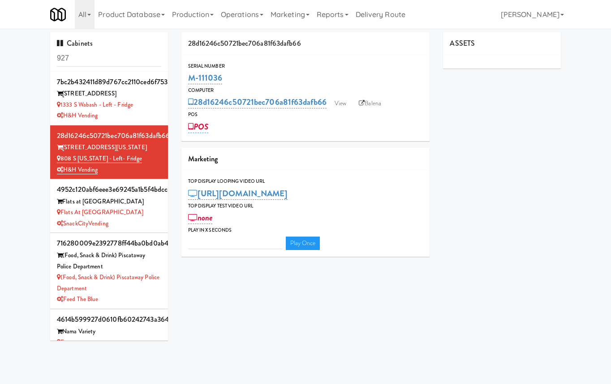
click at [329, 105] on div "28d16246c50721bec706a81f63dafb66 View Balena" at bounding box center [305, 101] width 235 height 15
click at [344, 104] on link "View" at bounding box center [340, 103] width 21 height 13
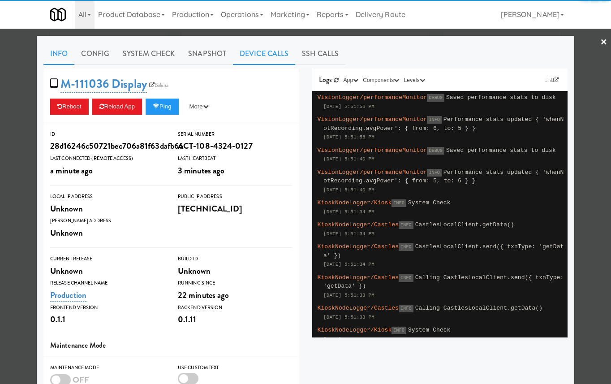
click at [265, 52] on link "Device Calls" at bounding box center [264, 54] width 62 height 22
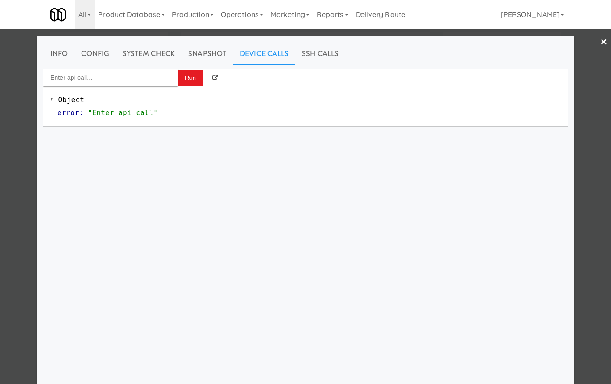
click at [138, 78] on input "Enter api call..." at bounding box center [110, 77] width 134 height 18
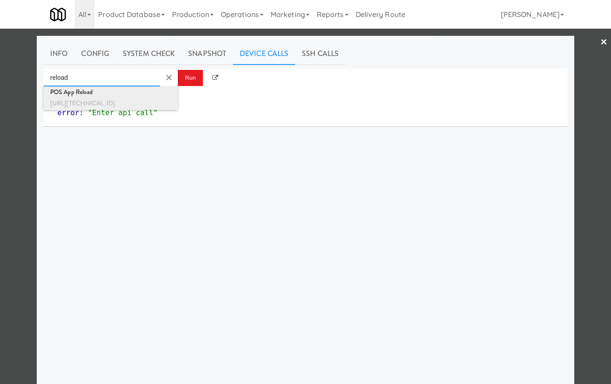
click at [134, 102] on div "[URL][TECHNICAL_ID]" at bounding box center [110, 104] width 121 height 12
type input "POS App Reload"
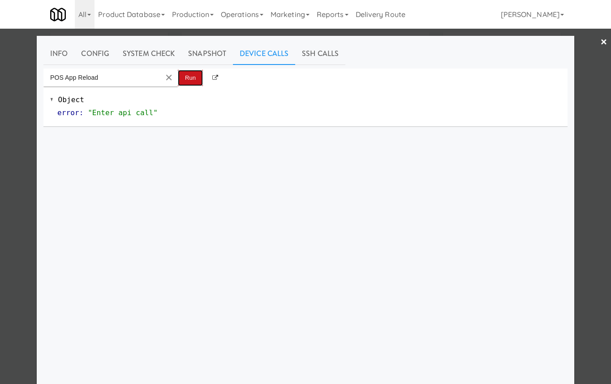
click at [193, 78] on button "Run" at bounding box center [190, 78] width 25 height 16
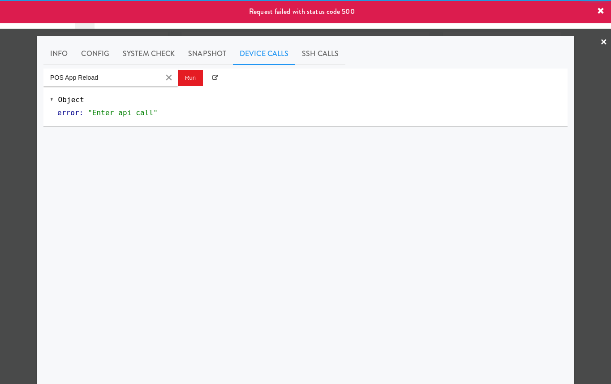
click at [20, 100] on div at bounding box center [305, 192] width 611 height 384
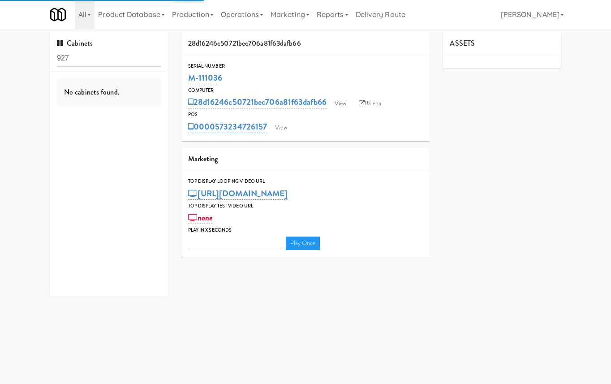
type input "3"
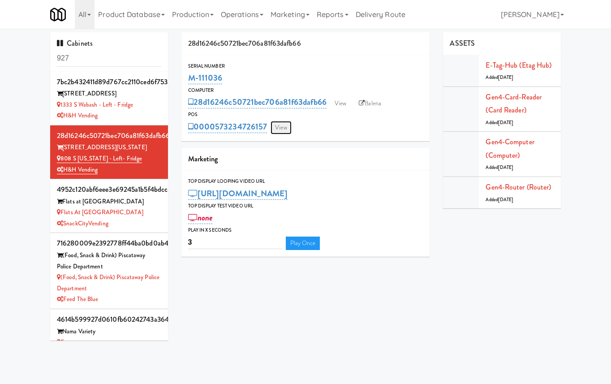
click at [276, 128] on link "View" at bounding box center [280, 127] width 21 height 13
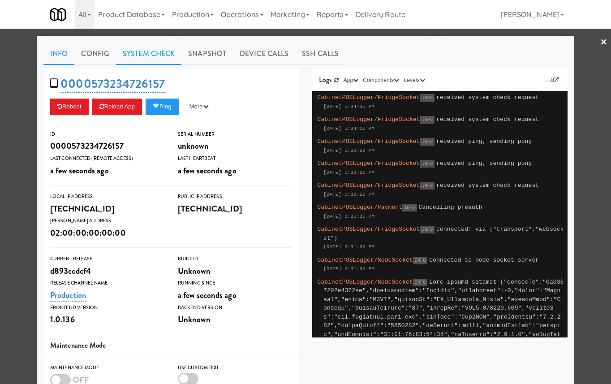
click at [167, 57] on link "System Check" at bounding box center [148, 54] width 65 height 22
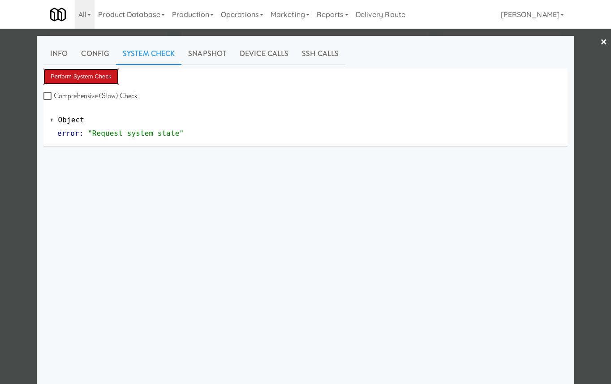
click at [94, 77] on button "Perform System Check" at bounding box center [80, 76] width 75 height 16
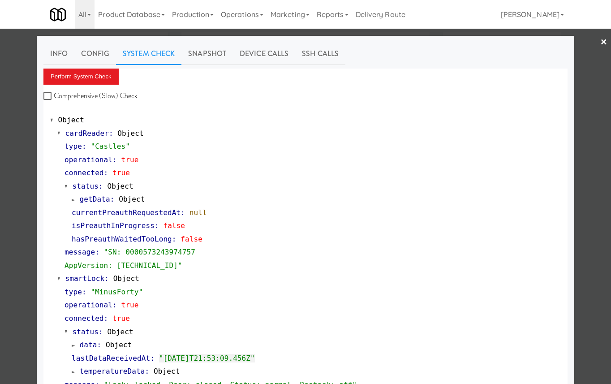
click at [105, 200] on span "getData" at bounding box center [95, 199] width 30 height 9
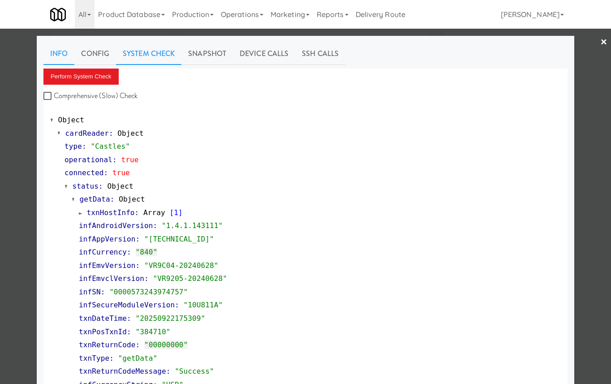
click at [58, 48] on link "Info" at bounding box center [58, 54] width 31 height 22
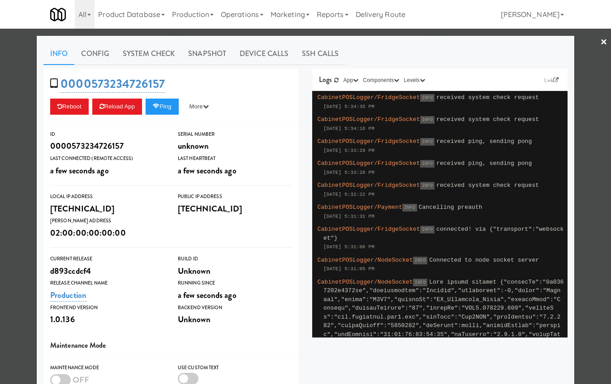
click at [28, 81] on div at bounding box center [305, 192] width 611 height 384
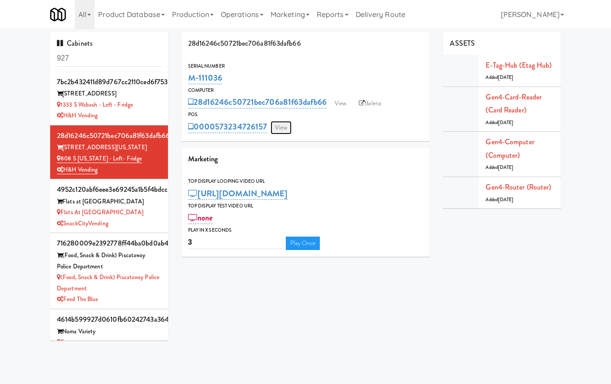
click at [278, 128] on link "View" at bounding box center [280, 127] width 21 height 13
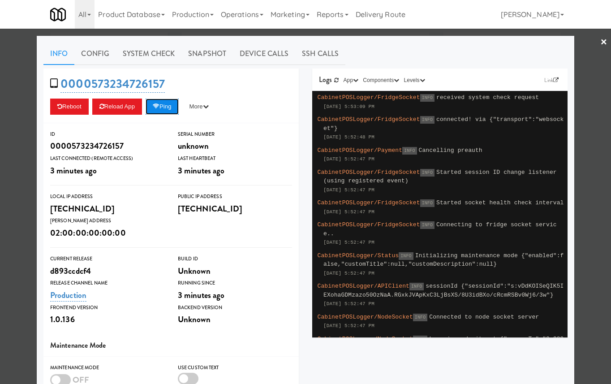
click at [175, 105] on button "Ping" at bounding box center [161, 106] width 33 height 16
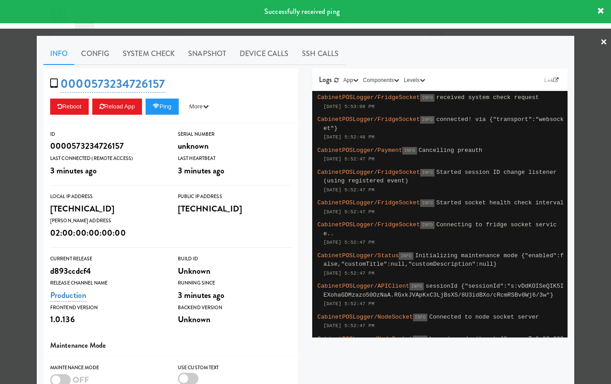
click at [16, 114] on div at bounding box center [305, 192] width 611 height 384
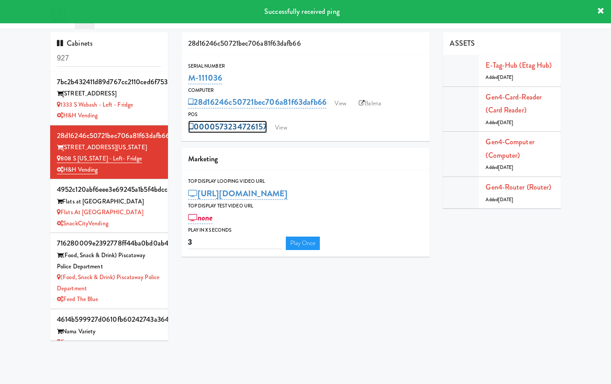
click at [249, 128] on link "0000573234726157" at bounding box center [227, 126] width 79 height 13
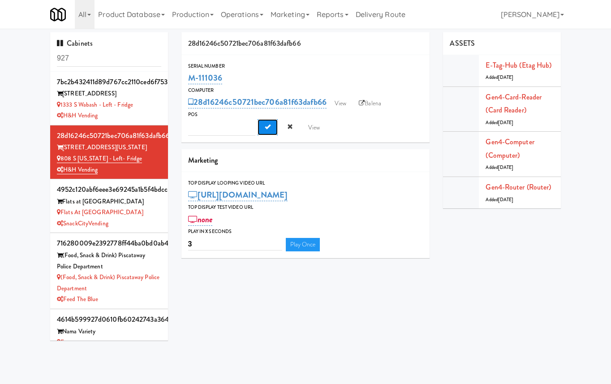
click at [267, 126] on span "Submit" at bounding box center [268, 127] width 6 height 6
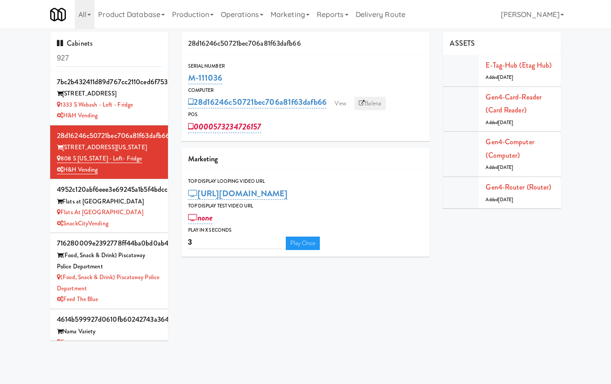
click at [368, 106] on link "Balena" at bounding box center [369, 103] width 31 height 13
click at [346, 105] on link "View" at bounding box center [340, 103] width 21 height 13
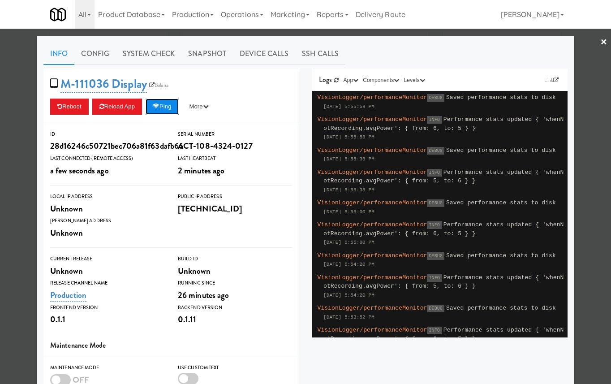
click at [155, 112] on button "Ping" at bounding box center [161, 106] width 33 height 16
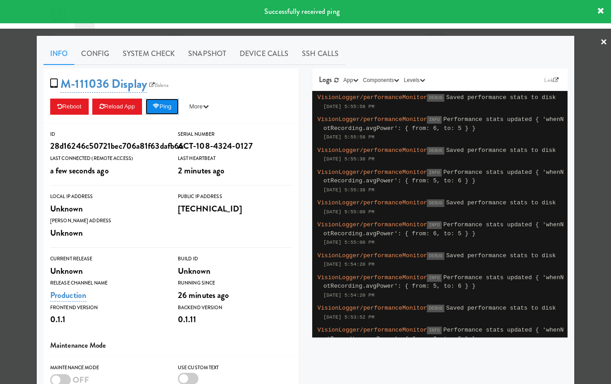
click at [155, 112] on button "Ping" at bounding box center [161, 106] width 33 height 16
click at [17, 135] on div at bounding box center [305, 192] width 611 height 384
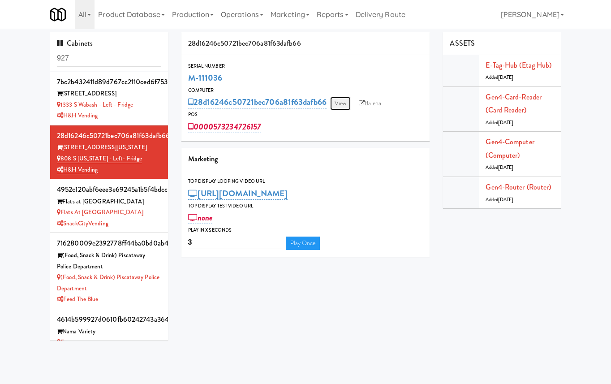
click at [347, 98] on link "View" at bounding box center [340, 103] width 21 height 13
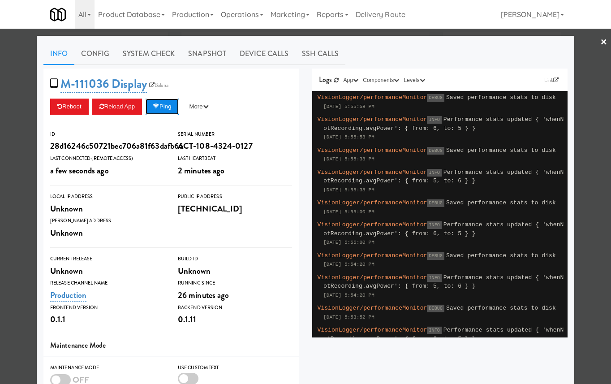
click at [171, 111] on button "Ping" at bounding box center [161, 106] width 33 height 16
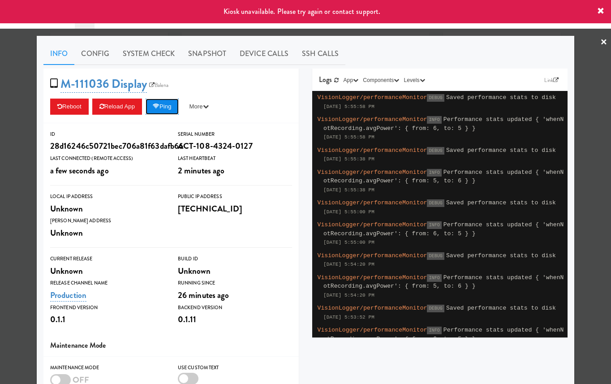
click at [171, 111] on button "Ping" at bounding box center [161, 106] width 33 height 16
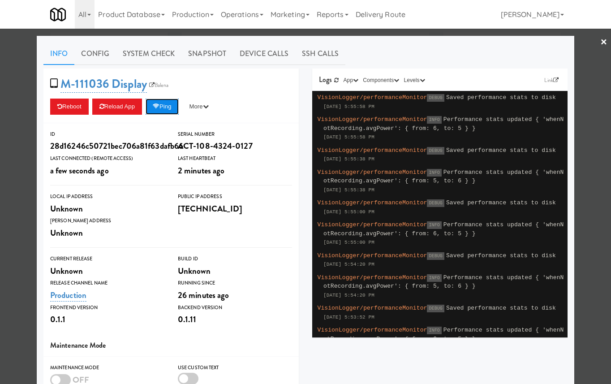
click at [165, 101] on button "Ping" at bounding box center [161, 106] width 33 height 16
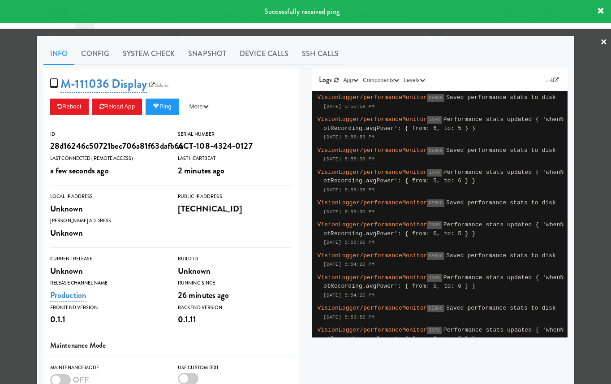
click at [353, 32] on div at bounding box center [305, 192] width 611 height 384
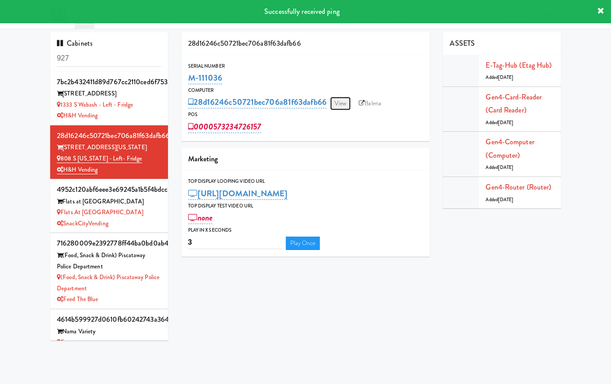
click at [336, 102] on link "View" at bounding box center [340, 103] width 21 height 13
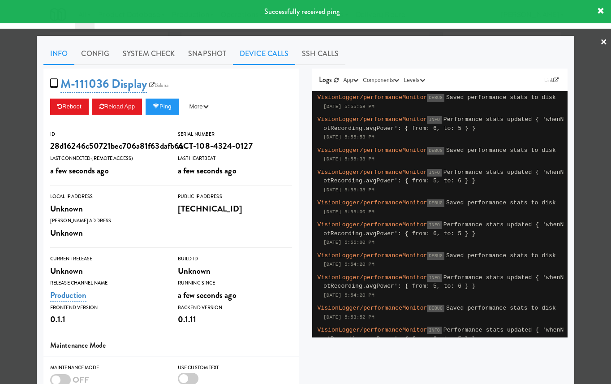
click at [267, 55] on link "Device Calls" at bounding box center [264, 54] width 62 height 22
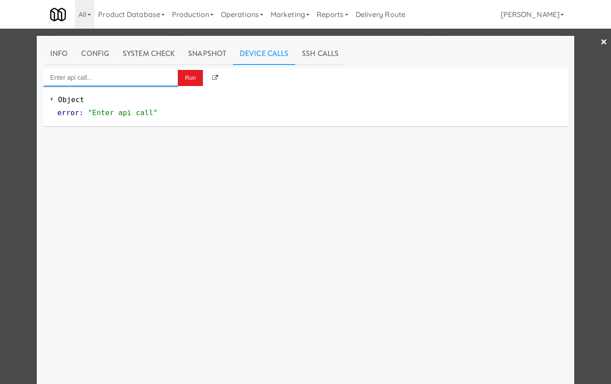
click at [108, 83] on input "Enter api call..." at bounding box center [110, 77] width 134 height 18
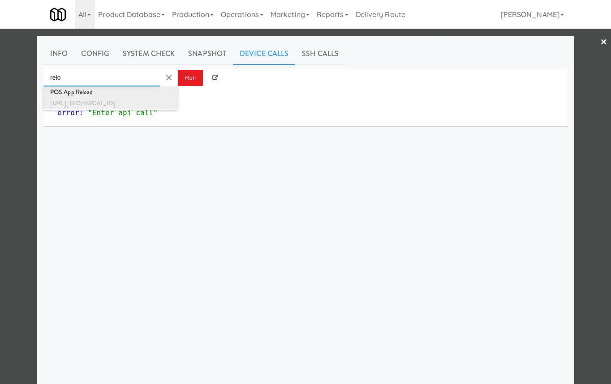
click at [97, 102] on div "http://192.168.11.4:3000/app/reload" at bounding box center [110, 104] width 121 height 12
type input "POS App Reload"
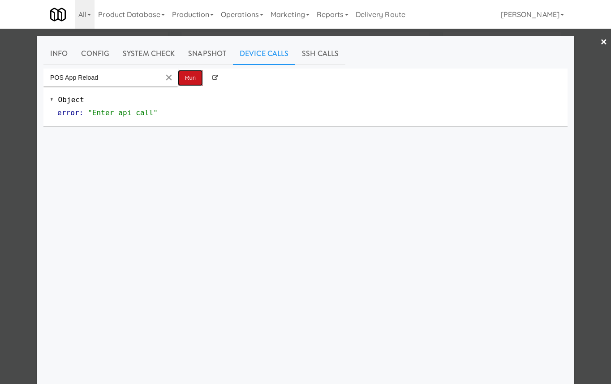
click at [192, 81] on button "Run" at bounding box center [190, 78] width 25 height 16
click at [34, 157] on div at bounding box center [305, 192] width 611 height 384
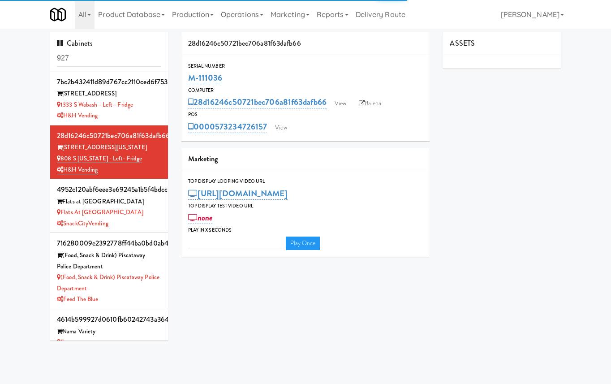
type input "3"
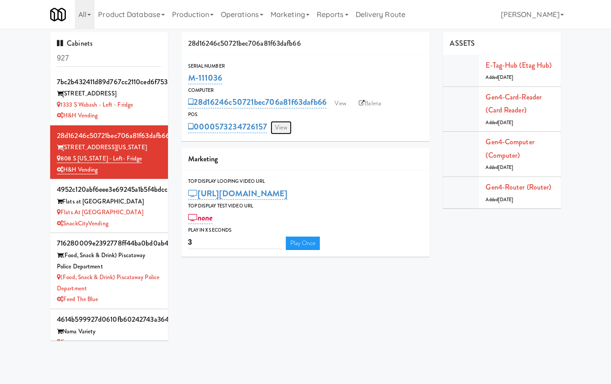
click at [285, 128] on link "View" at bounding box center [280, 127] width 21 height 13
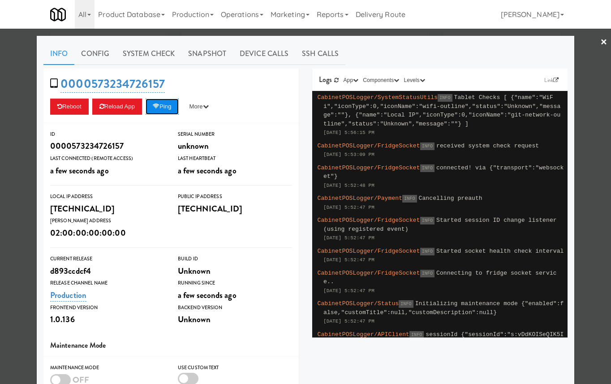
click at [173, 104] on button "Ping" at bounding box center [161, 106] width 33 height 16
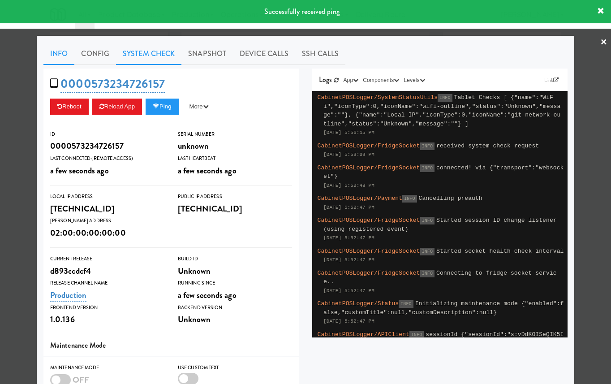
click at [164, 55] on link "System Check" at bounding box center [148, 54] width 65 height 22
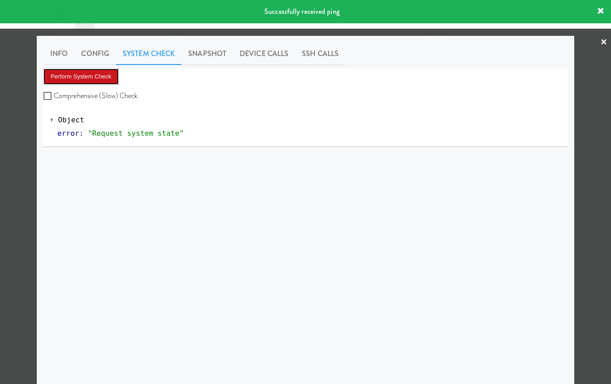
click at [69, 74] on button "Perform System Check" at bounding box center [80, 76] width 75 height 16
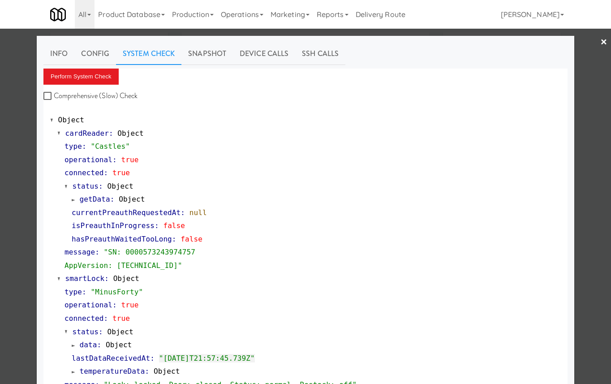
click at [99, 199] on span "getData" at bounding box center [95, 199] width 30 height 9
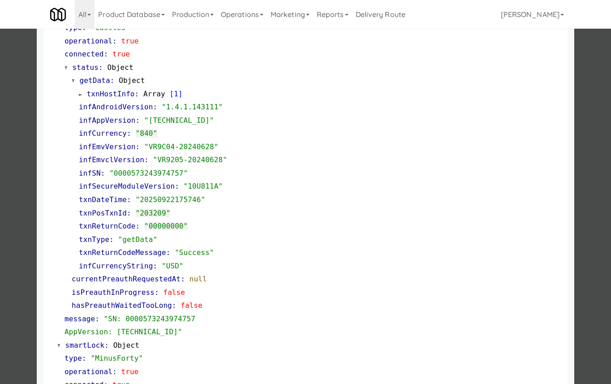
scroll to position [120, 0]
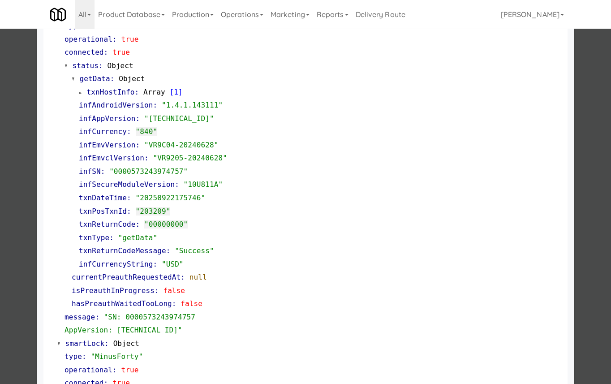
click at [21, 173] on div at bounding box center [305, 192] width 611 height 384
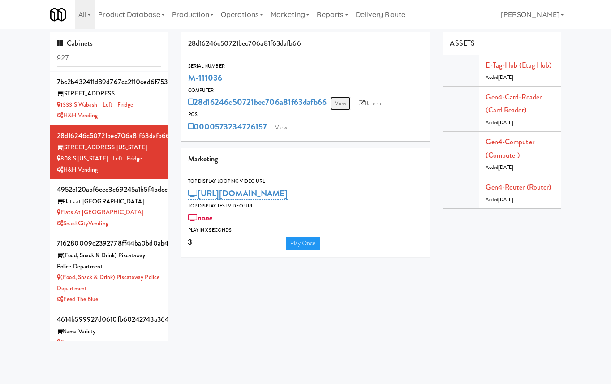
click at [339, 106] on link "View" at bounding box center [340, 103] width 21 height 13
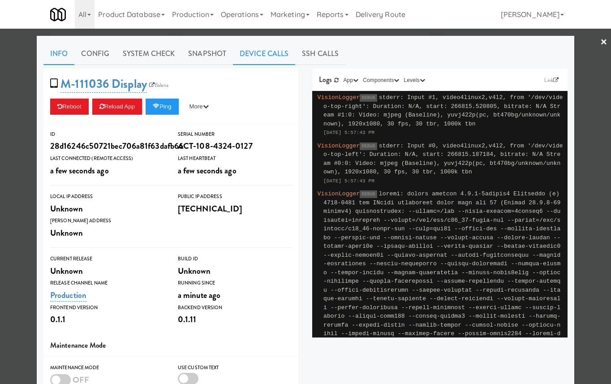
click at [262, 53] on link "Device Calls" at bounding box center [264, 54] width 62 height 22
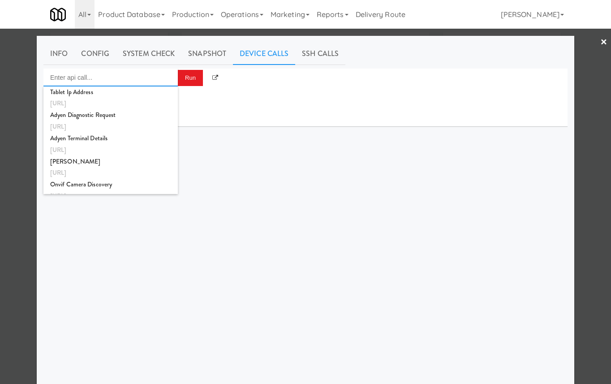
click at [143, 75] on input "Enter api call..." at bounding box center [110, 77] width 134 height 18
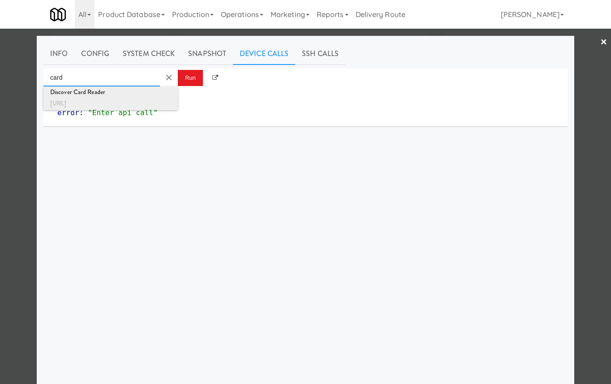
click at [140, 102] on div "http://localhost:3000/card-reader" at bounding box center [110, 104] width 121 height 12
type input "Discover Card Reader"
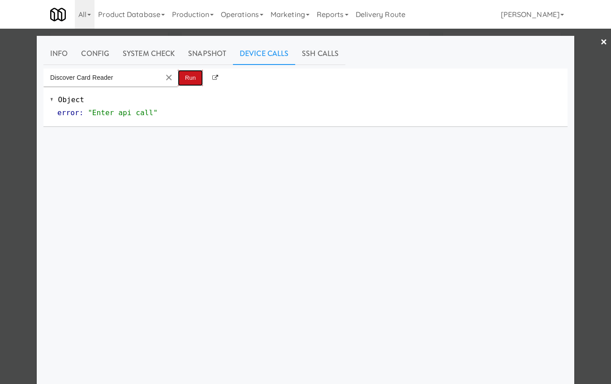
click at [195, 81] on button "Run" at bounding box center [190, 78] width 25 height 16
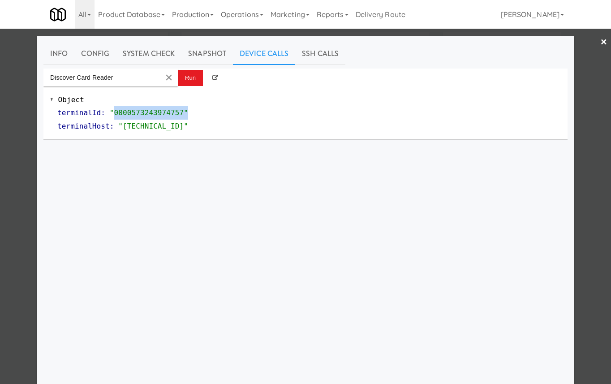
drag, startPoint x: 192, startPoint y: 113, endPoint x: 114, endPoint y: 114, distance: 78.8
click at [114, 114] on div "terminalId : "0000573243974757"" at bounding box center [308, 112] width 503 height 13
click at [7, 128] on div at bounding box center [305, 192] width 611 height 384
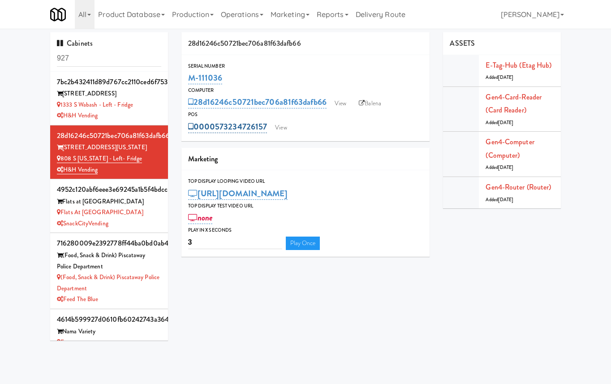
drag, startPoint x: 268, startPoint y: 126, endPoint x: 195, endPoint y: 124, distance: 73.0
click at [195, 124] on div "0000573234726157 View" at bounding box center [305, 126] width 235 height 15
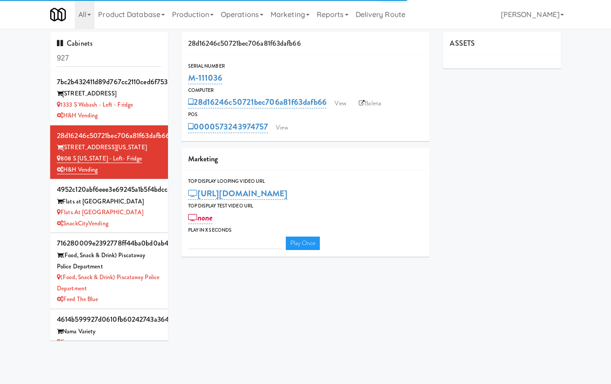
type input "3"
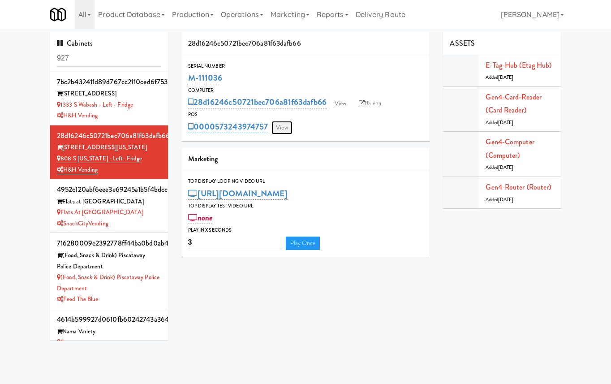
click at [290, 126] on link "View" at bounding box center [281, 127] width 21 height 13
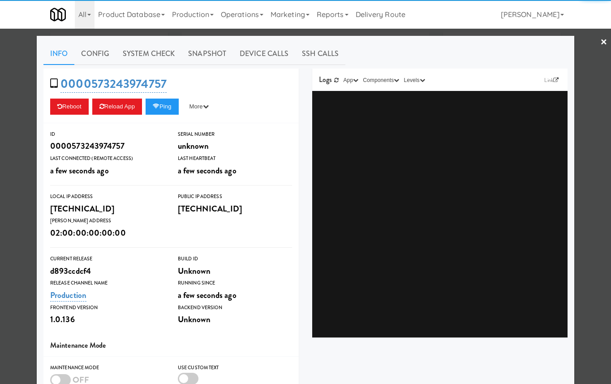
click at [585, 119] on div at bounding box center [305, 192] width 611 height 384
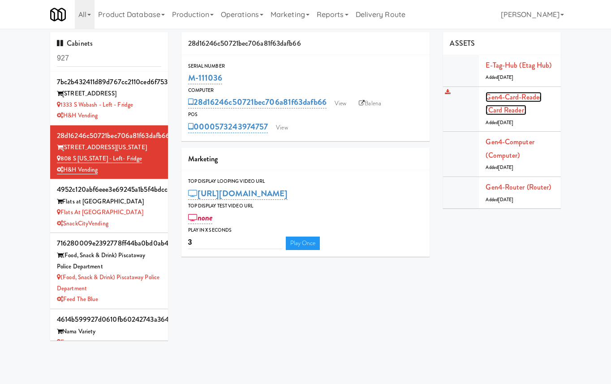
click at [508, 98] on link "Gen4-card-reader (Card Reader)" at bounding box center [513, 104] width 56 height 24
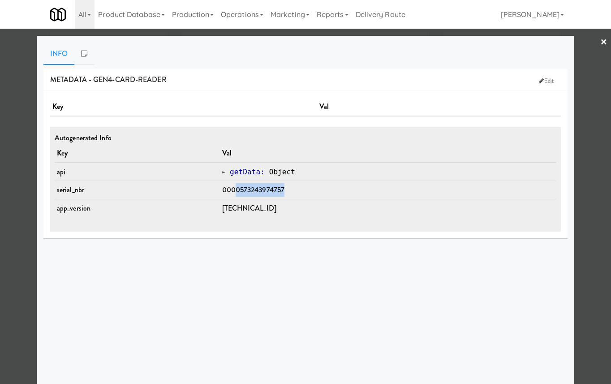
drag, startPoint x: 285, startPoint y: 192, endPoint x: 232, endPoint y: 193, distance: 53.3
click at [232, 193] on td "0000573243974757" at bounding box center [388, 190] width 337 height 18
click at [16, 102] on div at bounding box center [305, 192] width 611 height 384
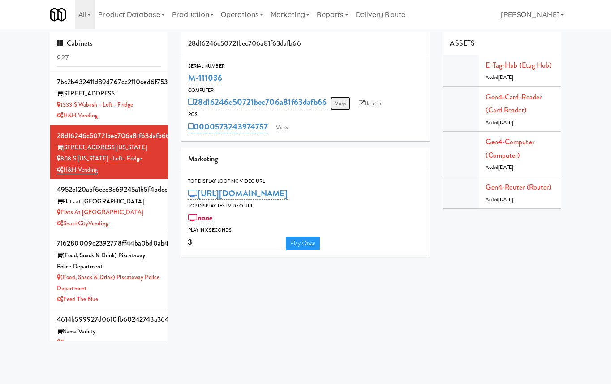
click at [344, 98] on link "View" at bounding box center [340, 103] width 21 height 13
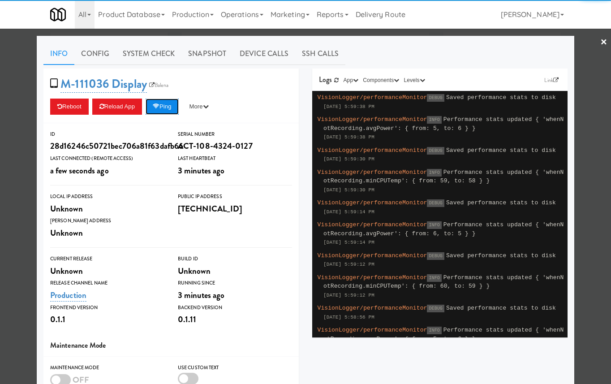
click at [170, 107] on button "Ping" at bounding box center [161, 106] width 33 height 16
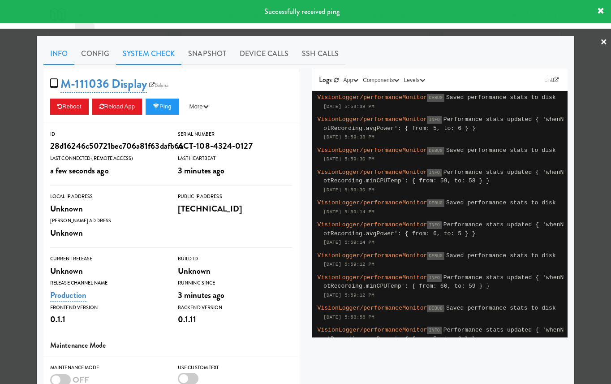
click at [168, 55] on link "System Check" at bounding box center [148, 54] width 65 height 22
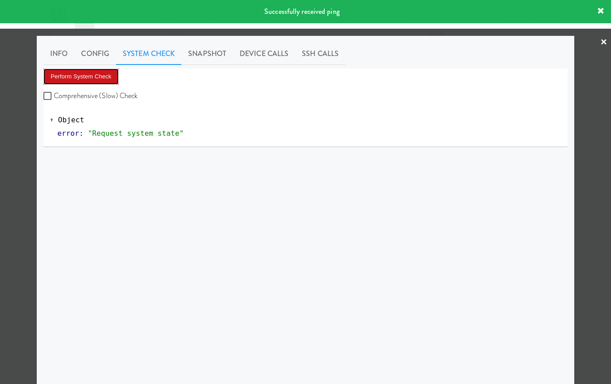
click at [100, 74] on button "Perform System Check" at bounding box center [80, 76] width 75 height 16
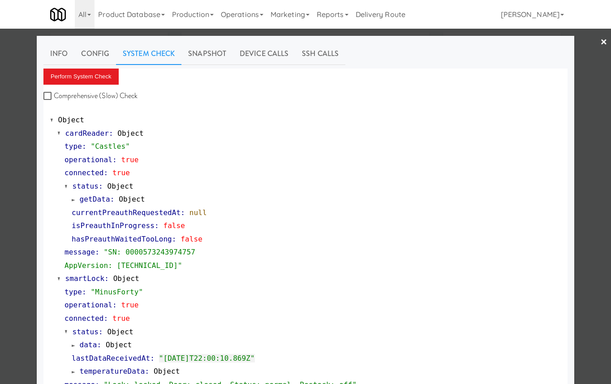
click at [99, 197] on span "getData" at bounding box center [95, 199] width 30 height 9
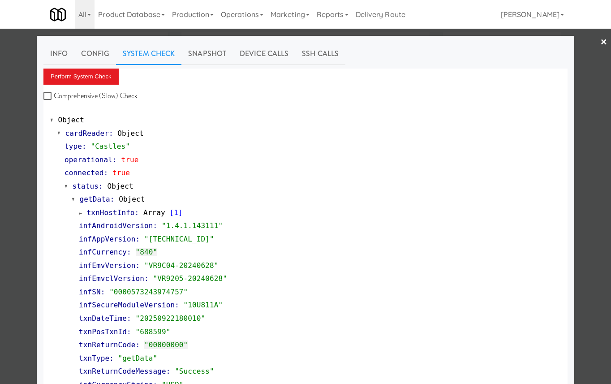
click at [19, 184] on div at bounding box center [305, 192] width 611 height 384
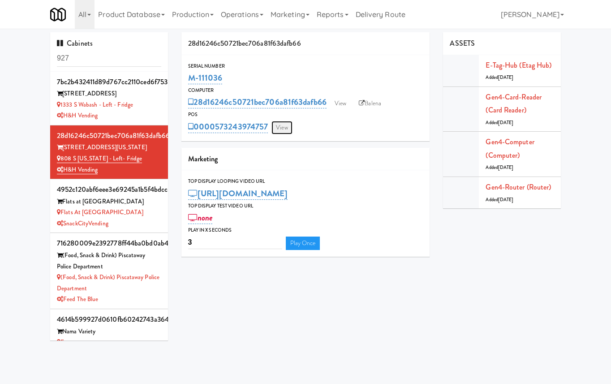
click at [286, 128] on link "View" at bounding box center [281, 127] width 21 height 13
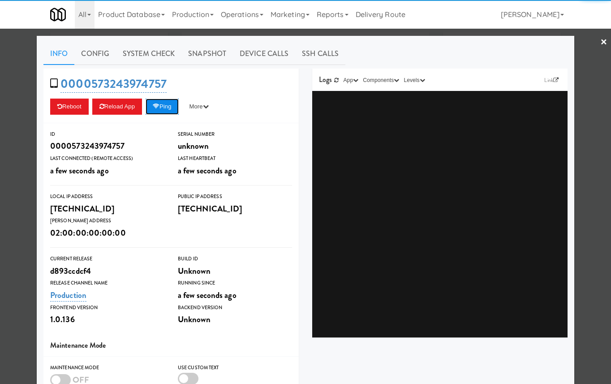
click at [156, 111] on button "Ping" at bounding box center [161, 106] width 33 height 16
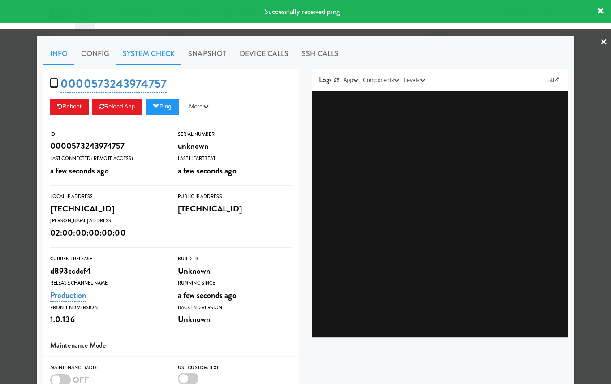
click at [168, 56] on link "System Check" at bounding box center [148, 54] width 65 height 22
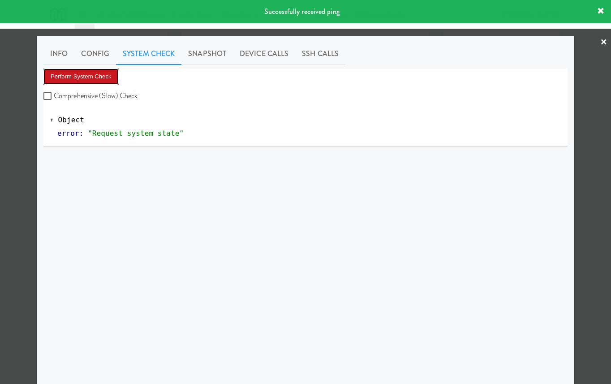
click at [95, 79] on button "Perform System Check" at bounding box center [80, 76] width 75 height 16
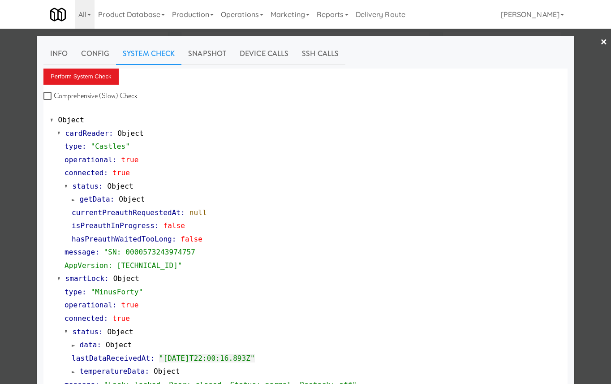
click at [88, 201] on span "getData" at bounding box center [95, 199] width 30 height 9
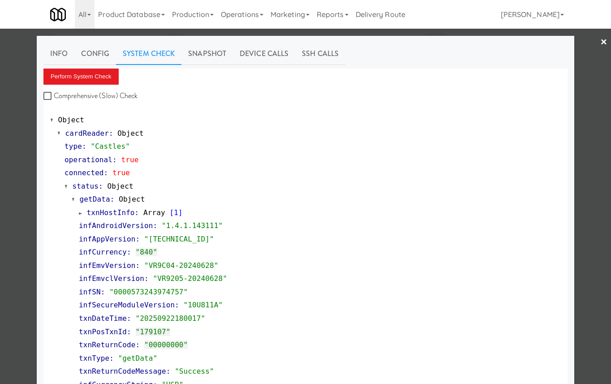
click at [17, 174] on div at bounding box center [305, 192] width 611 height 384
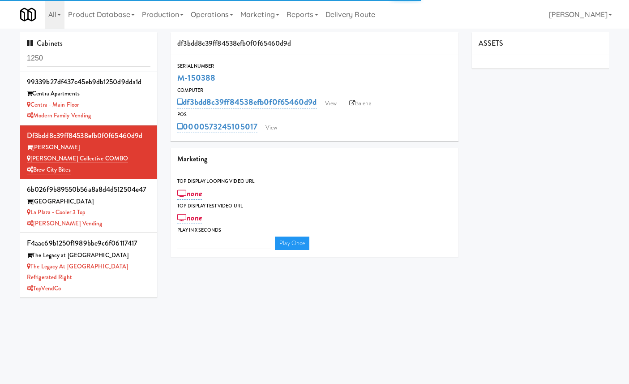
type input "3"
click at [274, 128] on link "View" at bounding box center [271, 127] width 21 height 13
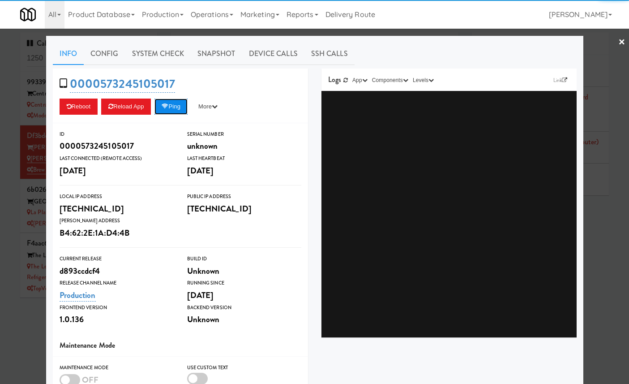
click at [182, 104] on button "Ping" at bounding box center [170, 106] width 33 height 16
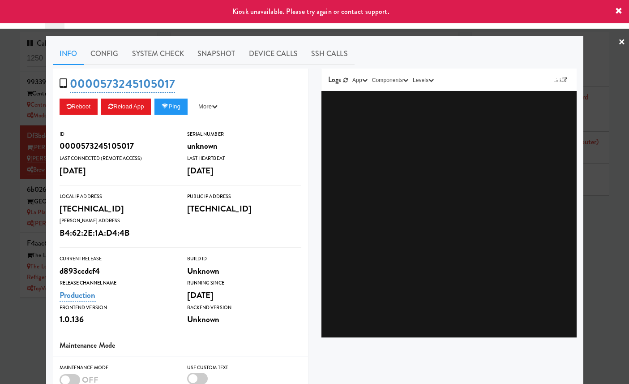
click at [27, 107] on div at bounding box center [314, 192] width 629 height 384
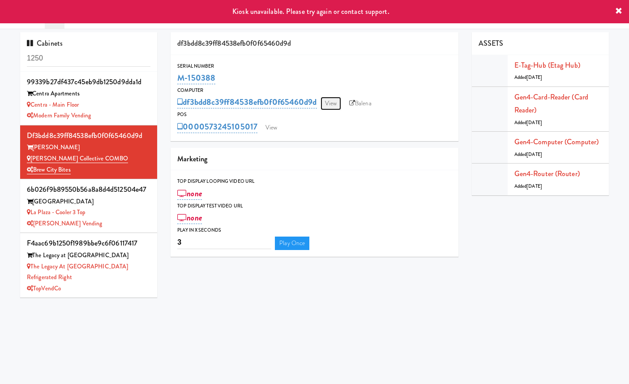
click at [340, 101] on link "View" at bounding box center [330, 103] width 21 height 13
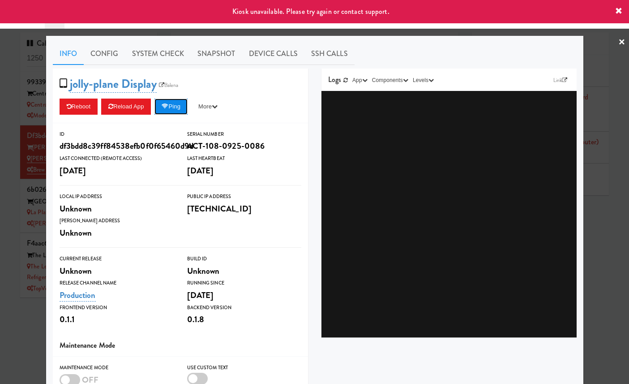
click at [178, 111] on button "Ping" at bounding box center [170, 106] width 33 height 16
click at [589, 117] on div at bounding box center [314, 192] width 629 height 384
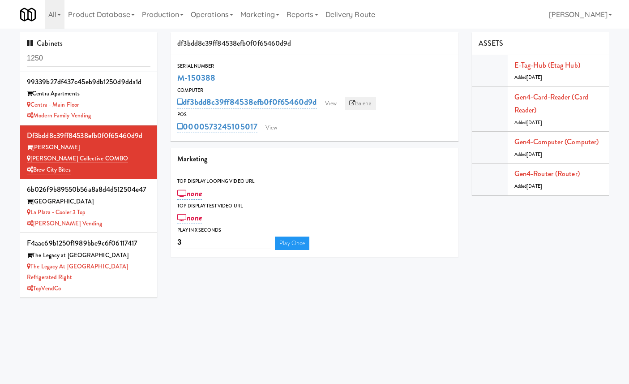
click at [365, 106] on link "Balena" at bounding box center [360, 103] width 31 height 13
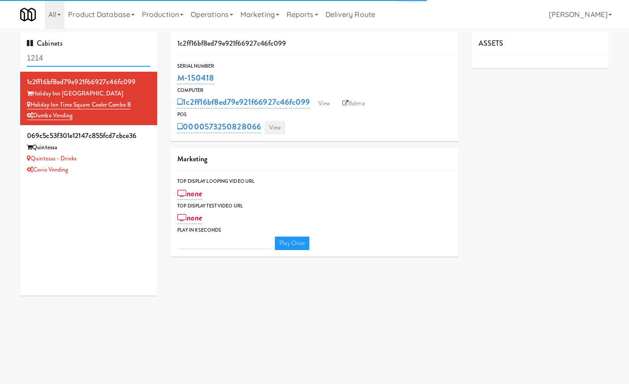
type input "3"
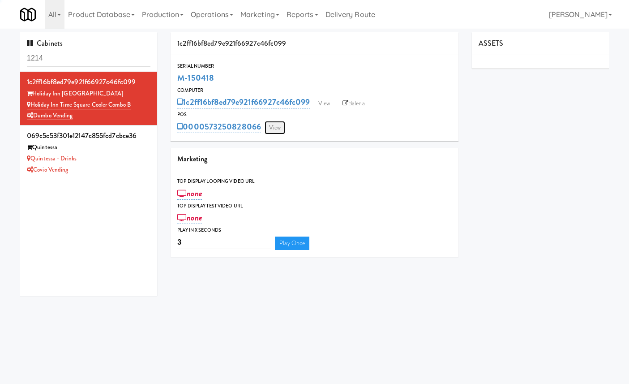
click at [281, 127] on link "View" at bounding box center [275, 127] width 21 height 13
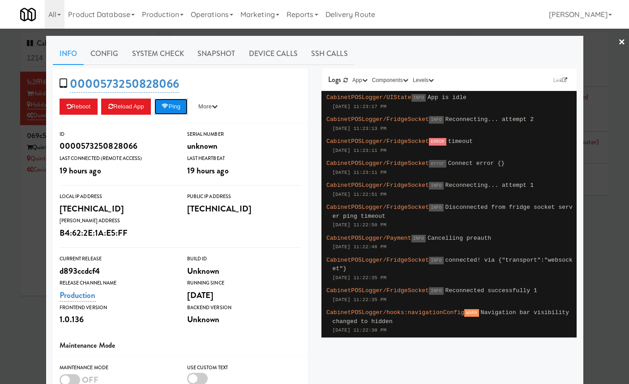
click at [176, 104] on button "Ping" at bounding box center [170, 106] width 33 height 16
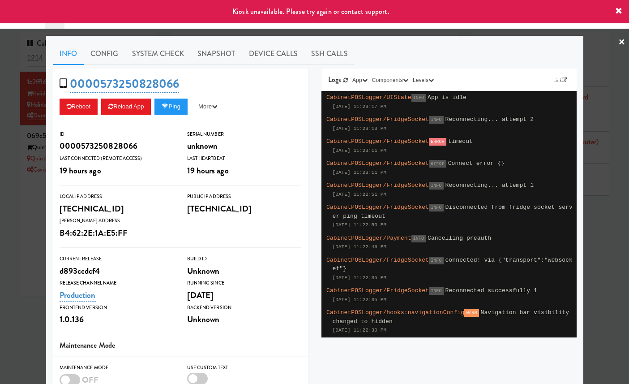
click at [21, 132] on div at bounding box center [314, 192] width 629 height 384
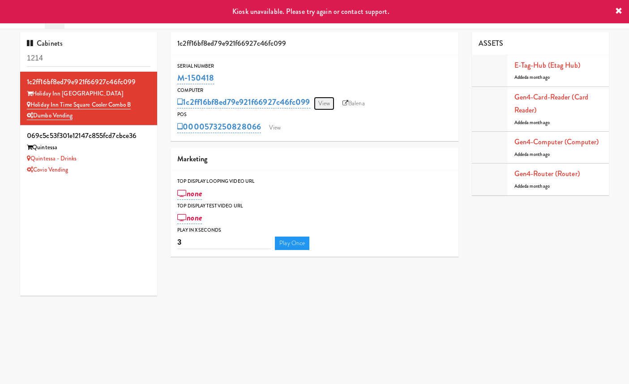
click at [328, 100] on link "View" at bounding box center [324, 103] width 21 height 13
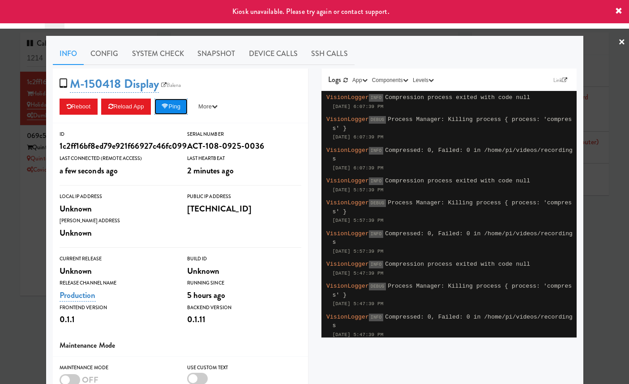
click at [168, 109] on icon at bounding box center [165, 106] width 7 height 6
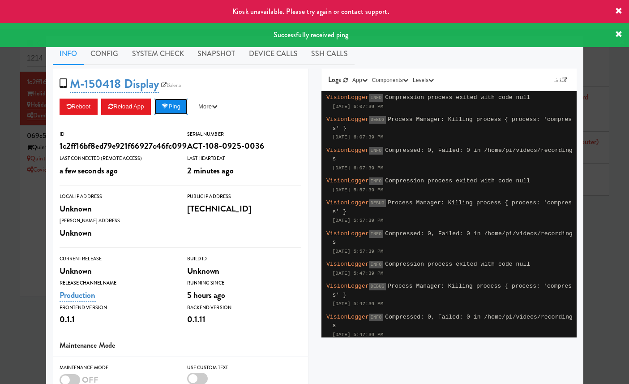
click at [168, 109] on icon at bounding box center [165, 106] width 7 height 6
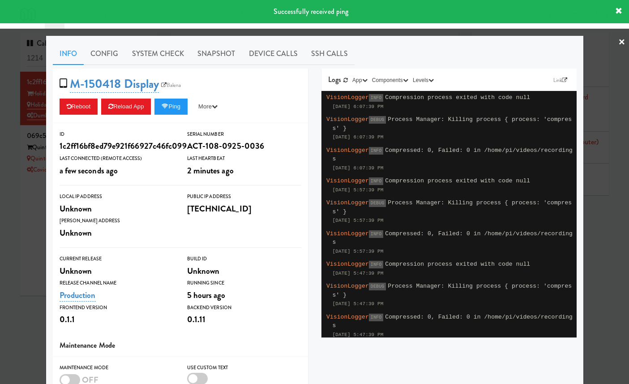
click at [35, 120] on div at bounding box center [314, 192] width 629 height 384
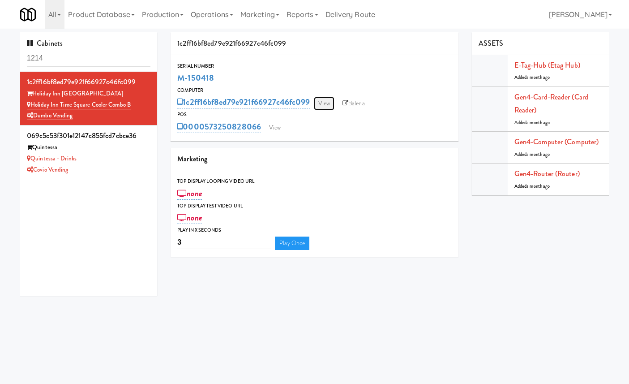
click at [324, 101] on link "View" at bounding box center [324, 103] width 21 height 13
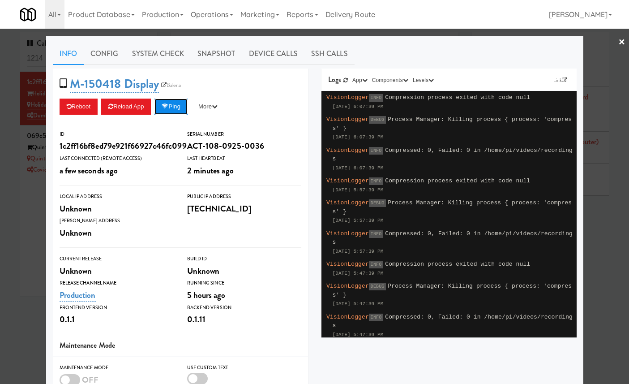
click at [179, 103] on button "Ping" at bounding box center [170, 106] width 33 height 16
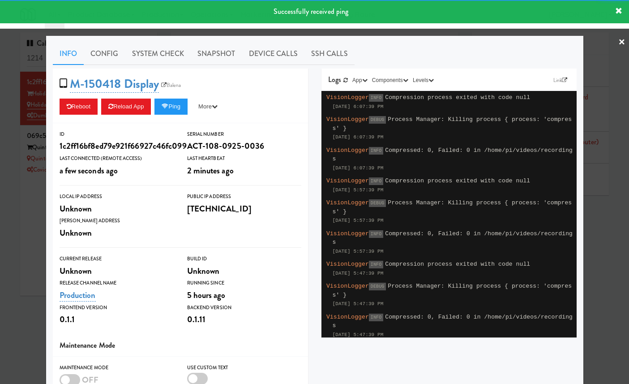
click at [21, 151] on div at bounding box center [314, 192] width 629 height 384
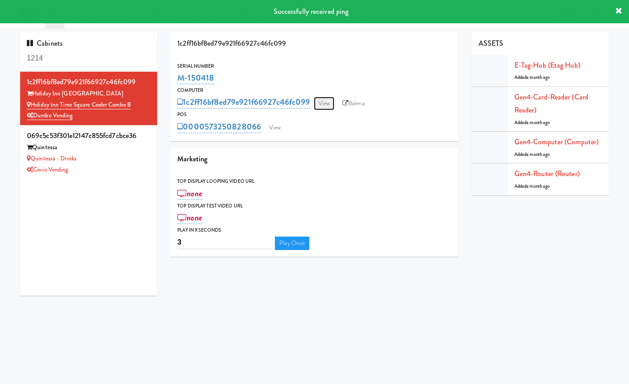
click at [323, 105] on link "View" at bounding box center [324, 103] width 21 height 13
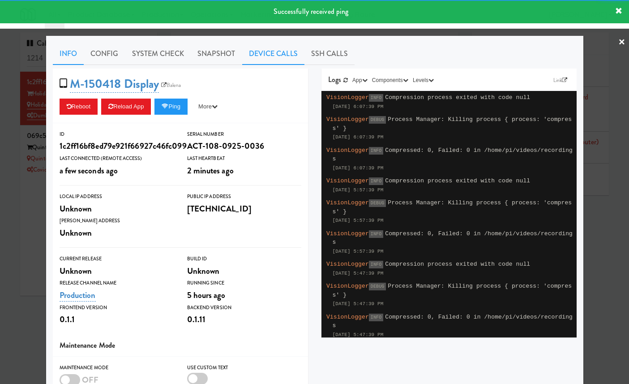
click at [276, 49] on link "Device Calls" at bounding box center [273, 54] width 62 height 22
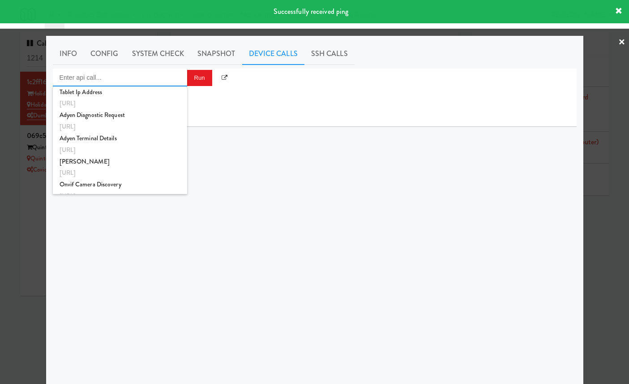
click at [142, 72] on input "Enter api call..." at bounding box center [120, 77] width 134 height 18
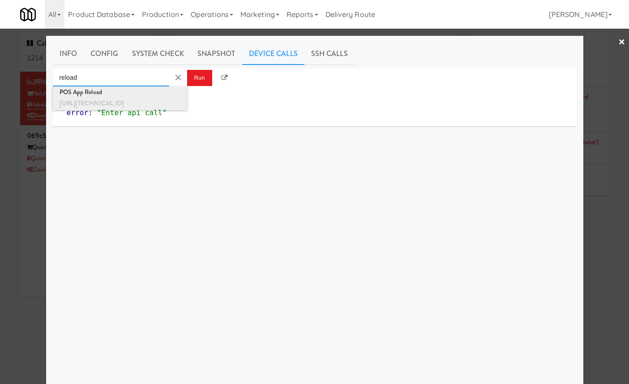
click at [145, 92] on div "POS App Reload" at bounding box center [120, 92] width 121 height 12
type input "POS App Reload"
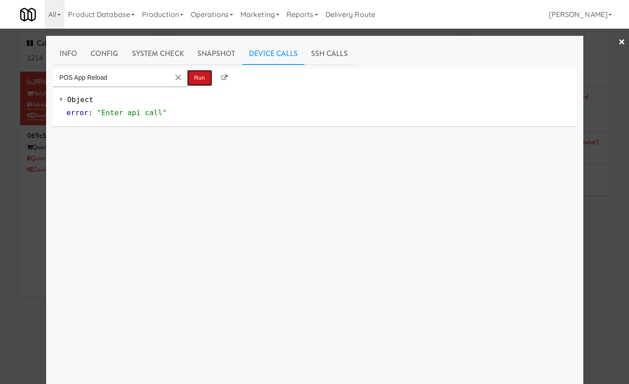
click at [206, 77] on button "Run" at bounding box center [199, 78] width 25 height 16
click at [24, 130] on div at bounding box center [314, 192] width 629 height 384
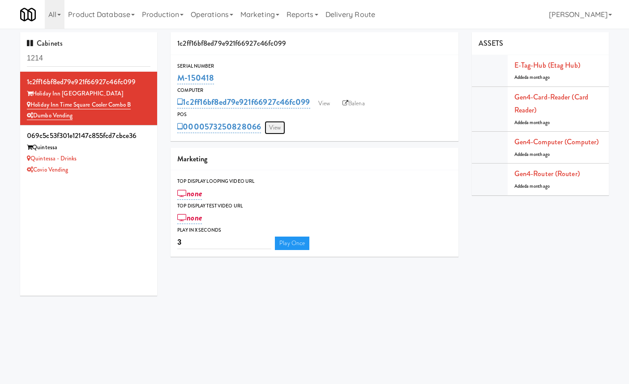
click at [274, 128] on link "View" at bounding box center [275, 127] width 21 height 13
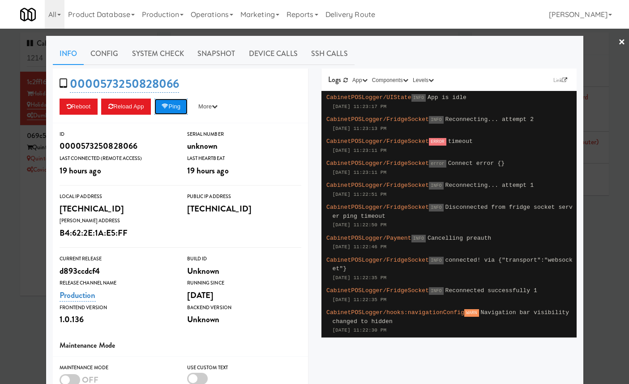
click at [182, 107] on button "Ping" at bounding box center [170, 106] width 33 height 16
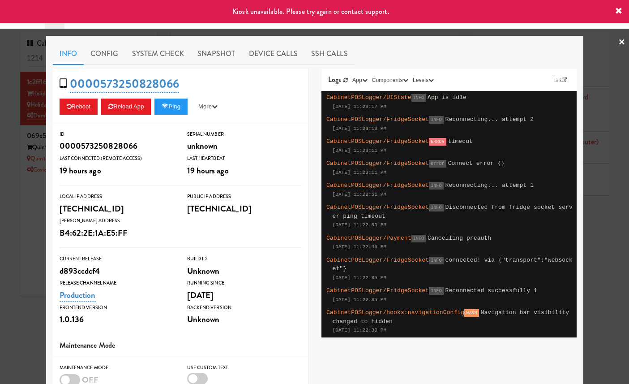
click at [24, 134] on div at bounding box center [314, 192] width 629 height 384
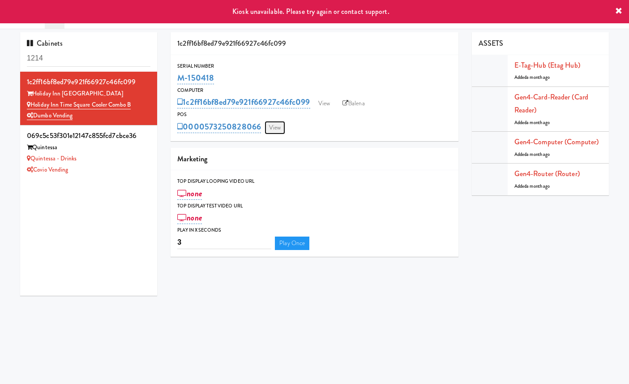
click at [271, 129] on link "View" at bounding box center [275, 127] width 21 height 13
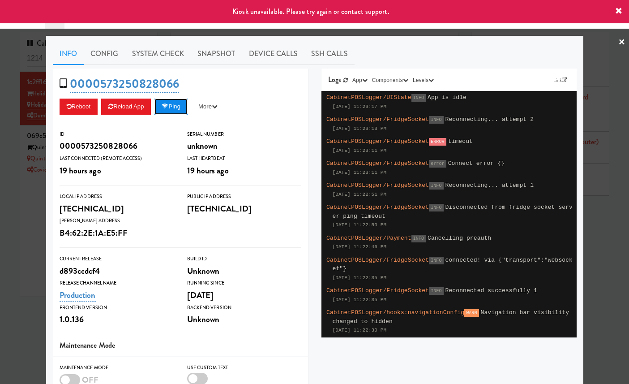
click at [168, 104] on icon at bounding box center [165, 106] width 7 height 6
click at [24, 131] on div at bounding box center [314, 192] width 629 height 384
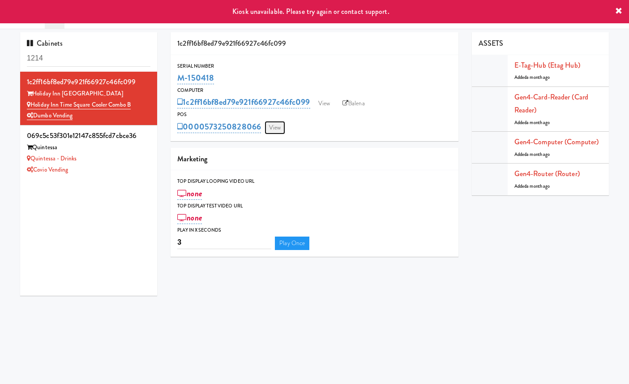
click at [274, 128] on link "View" at bounding box center [275, 127] width 21 height 13
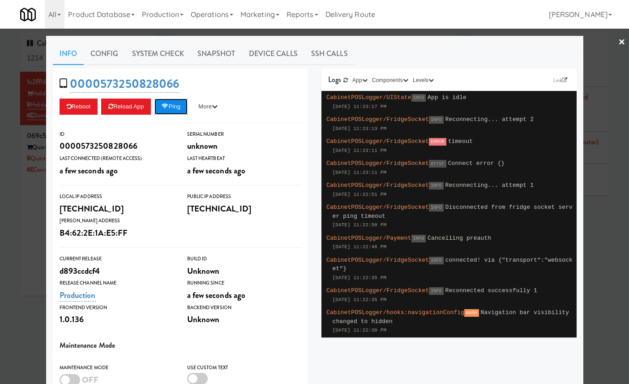
click at [176, 110] on button "Ping" at bounding box center [170, 106] width 33 height 16
click at [30, 134] on div at bounding box center [314, 192] width 629 height 384
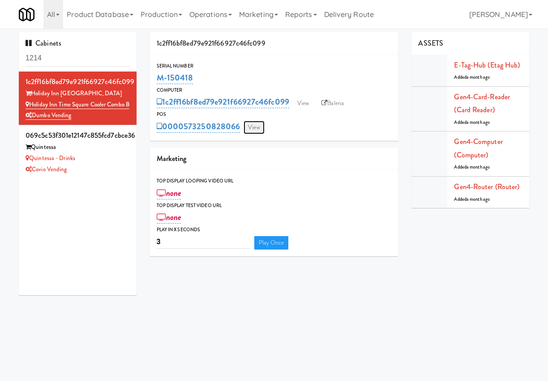
click at [256, 127] on link "View" at bounding box center [253, 127] width 21 height 13
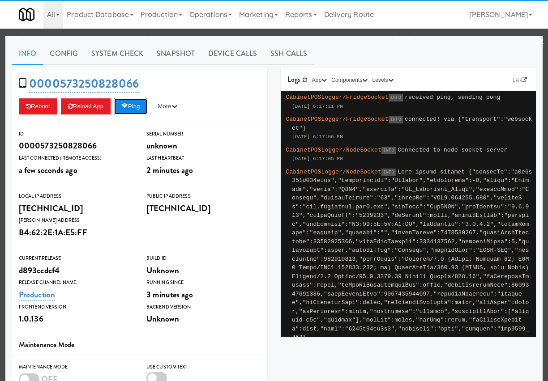
click at [145, 101] on button "Ping" at bounding box center [130, 106] width 33 height 16
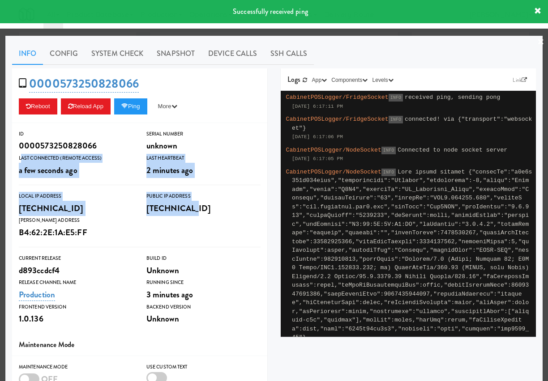
drag, startPoint x: 29, startPoint y: 157, endPoint x: 239, endPoint y: 202, distance: 214.7
click at [239, 202] on div "ID 0000573250828066 Serial Number unknown Last Connected (Remote Access) a few …" at bounding box center [139, 228] width 255 height 211
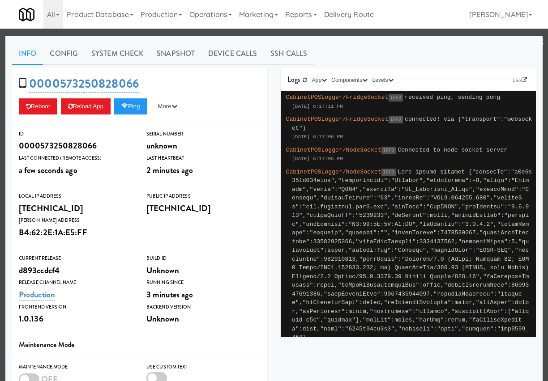
click at [273, 33] on div at bounding box center [274, 190] width 548 height 381
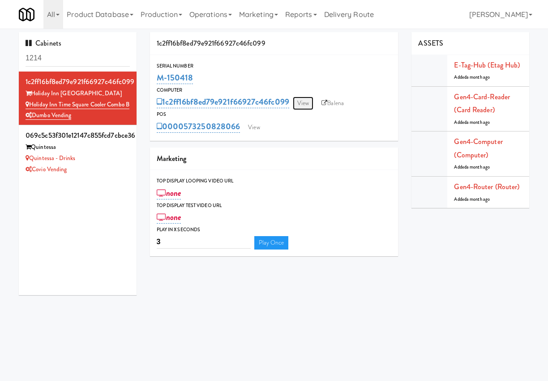
click at [307, 105] on link "View" at bounding box center [303, 103] width 21 height 13
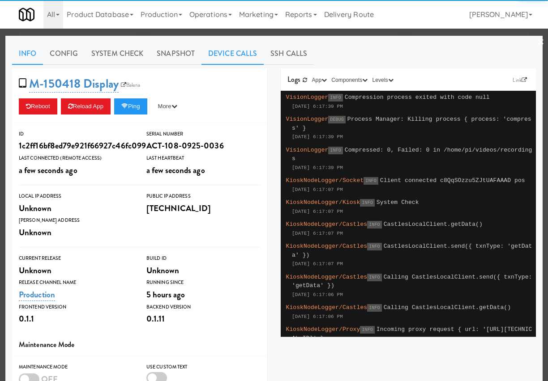
click at [241, 52] on link "Device Calls" at bounding box center [232, 54] width 62 height 22
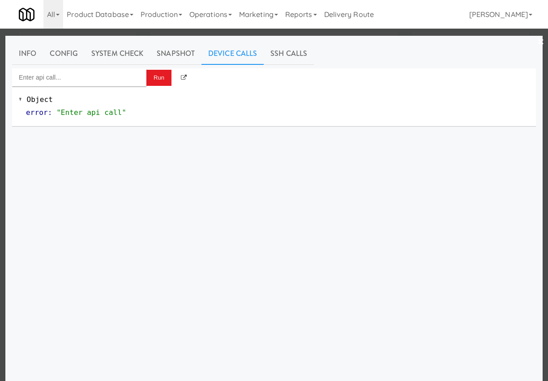
click at [136, 67] on div "Info Config System Check Snapshot Device Calls SSH Calls Run Object error : "En…" at bounding box center [274, 224] width 524 height 362
click at [130, 80] on input "Enter api call..." at bounding box center [79, 77] width 134 height 18
type input "reload"
click at [192, 30] on div at bounding box center [274, 190] width 548 height 381
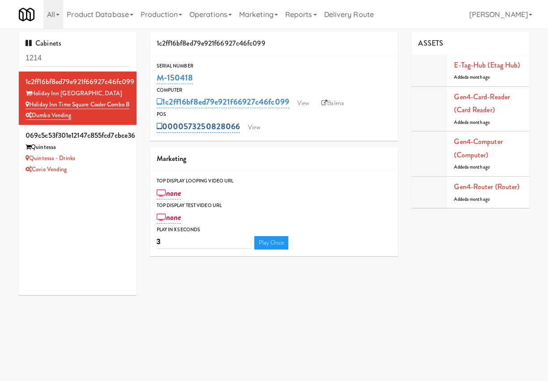
drag, startPoint x: 241, startPoint y: 129, endPoint x: 157, endPoint y: 125, distance: 84.7
click at [157, 125] on div "0000573250828066 View" at bounding box center [274, 126] width 235 height 15
click at [304, 107] on link "View" at bounding box center [303, 103] width 21 height 13
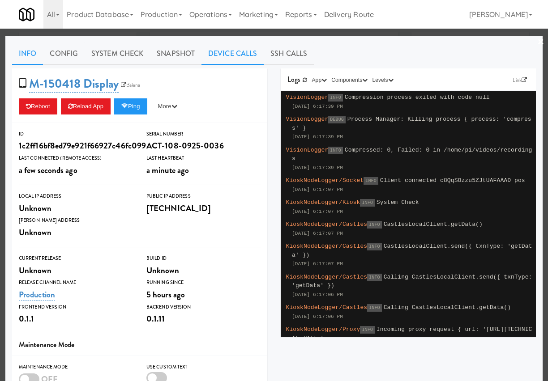
click at [235, 58] on link "Device Calls" at bounding box center [232, 54] width 62 height 22
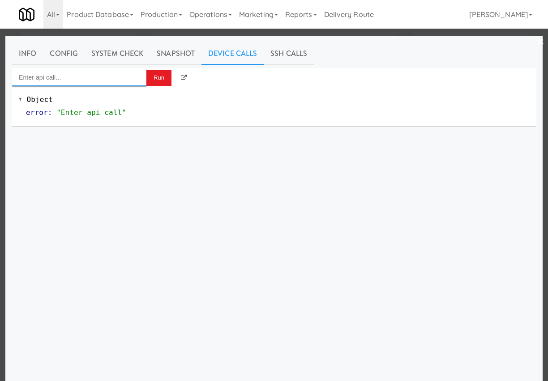
click at [104, 75] on input "Enter api call..." at bounding box center [79, 77] width 134 height 18
type input "reload"
click at [30, 54] on link "Info" at bounding box center [27, 54] width 31 height 22
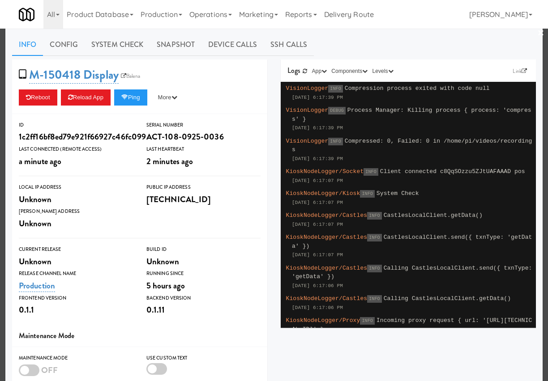
scroll to position [9, 0]
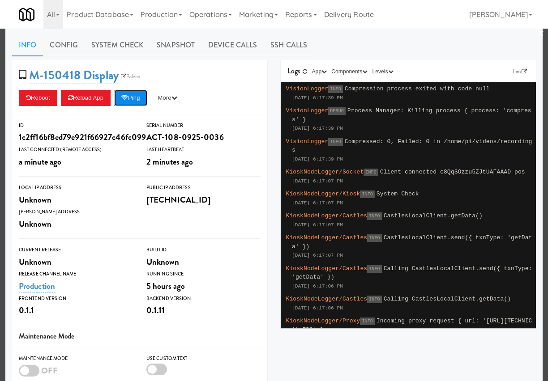
click at [136, 98] on button "Ping" at bounding box center [130, 98] width 33 height 16
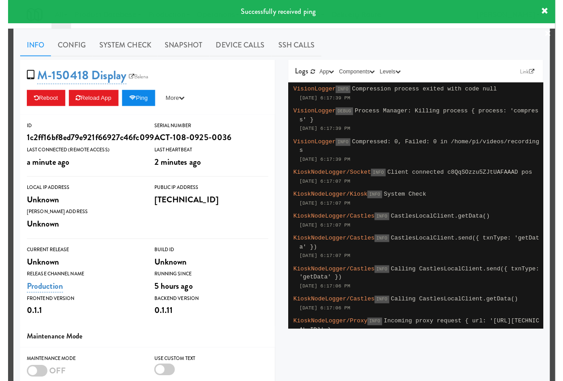
scroll to position [0, 0]
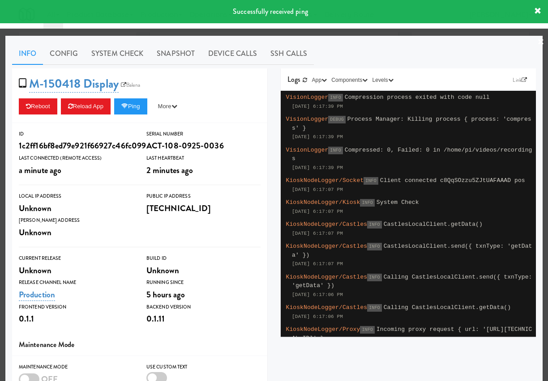
click at [270, 34] on div at bounding box center [274, 190] width 548 height 381
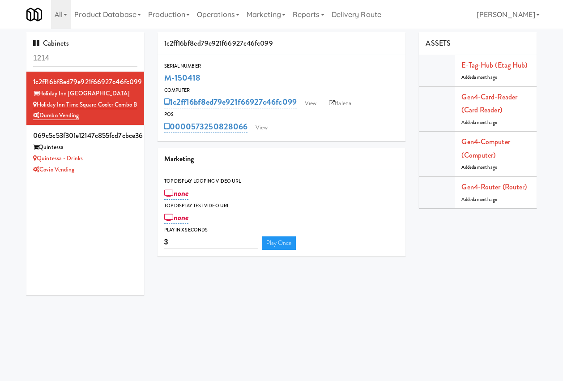
click at [411, 68] on div "1c2ff16bf8ed79e921f66927c46fc099 Serial Number M-150418 Computer 1c2ff16bf8ed79…" at bounding box center [282, 147] width 262 height 231
